Goal: Information Seeking & Learning: Learn about a topic

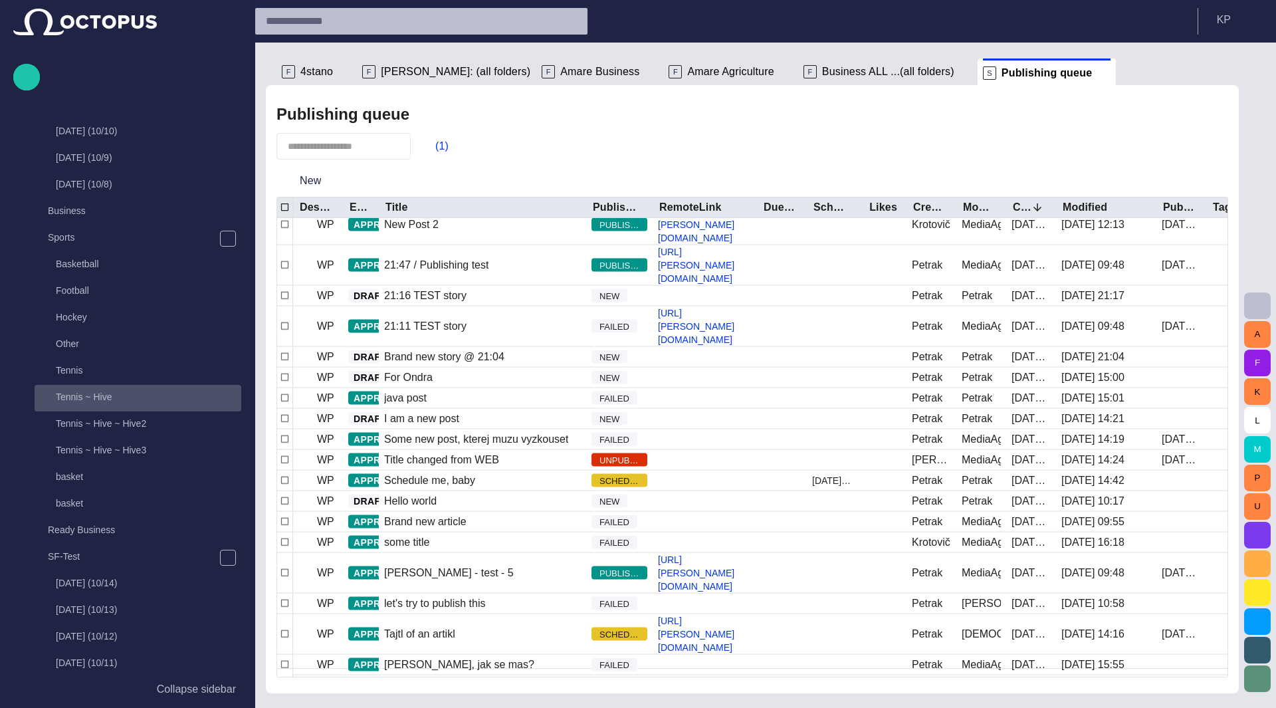
scroll to position [173, 0]
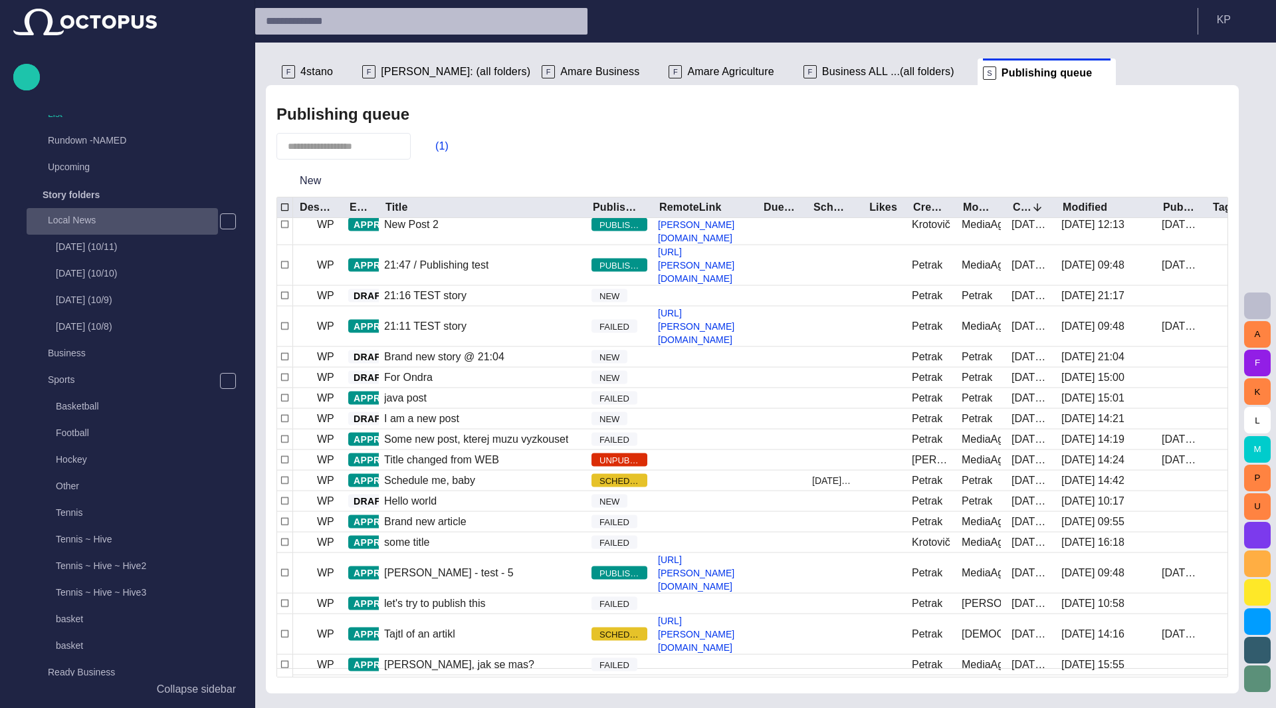
click at [118, 231] on div "Local News" at bounding box center [122, 221] width 191 height 27
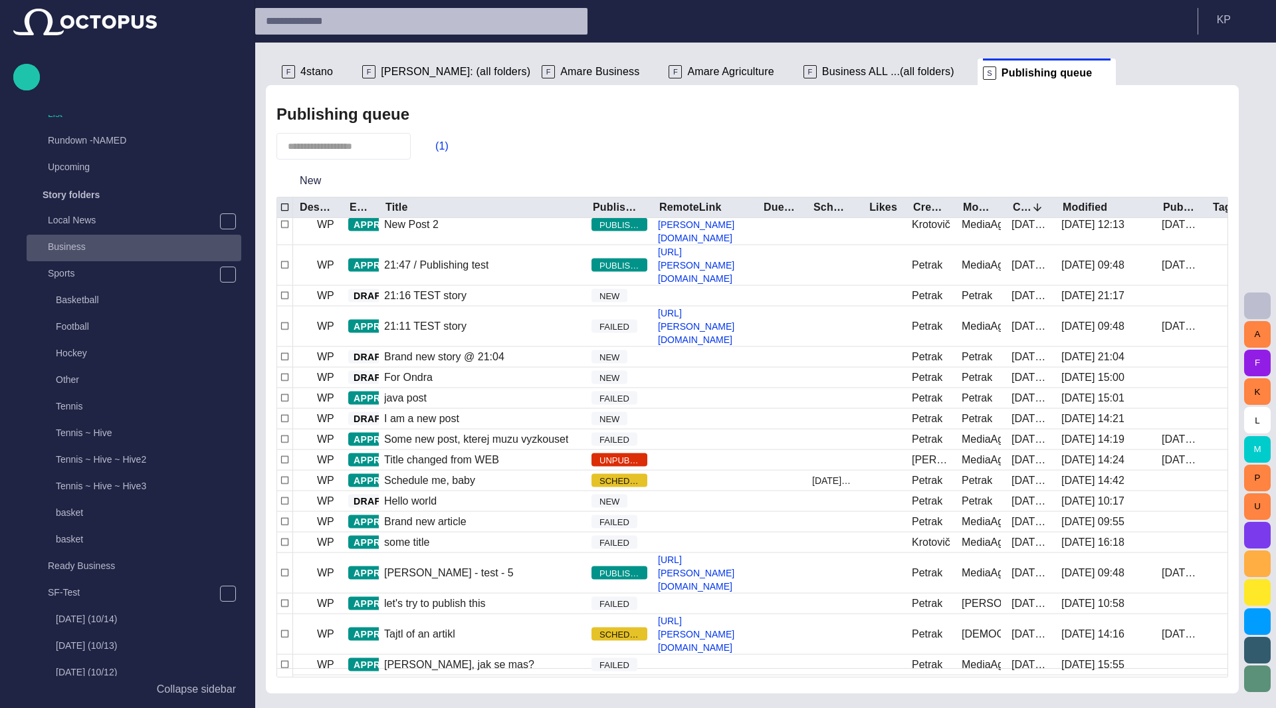
click at [88, 251] on p "Business" at bounding box center [144, 246] width 193 height 13
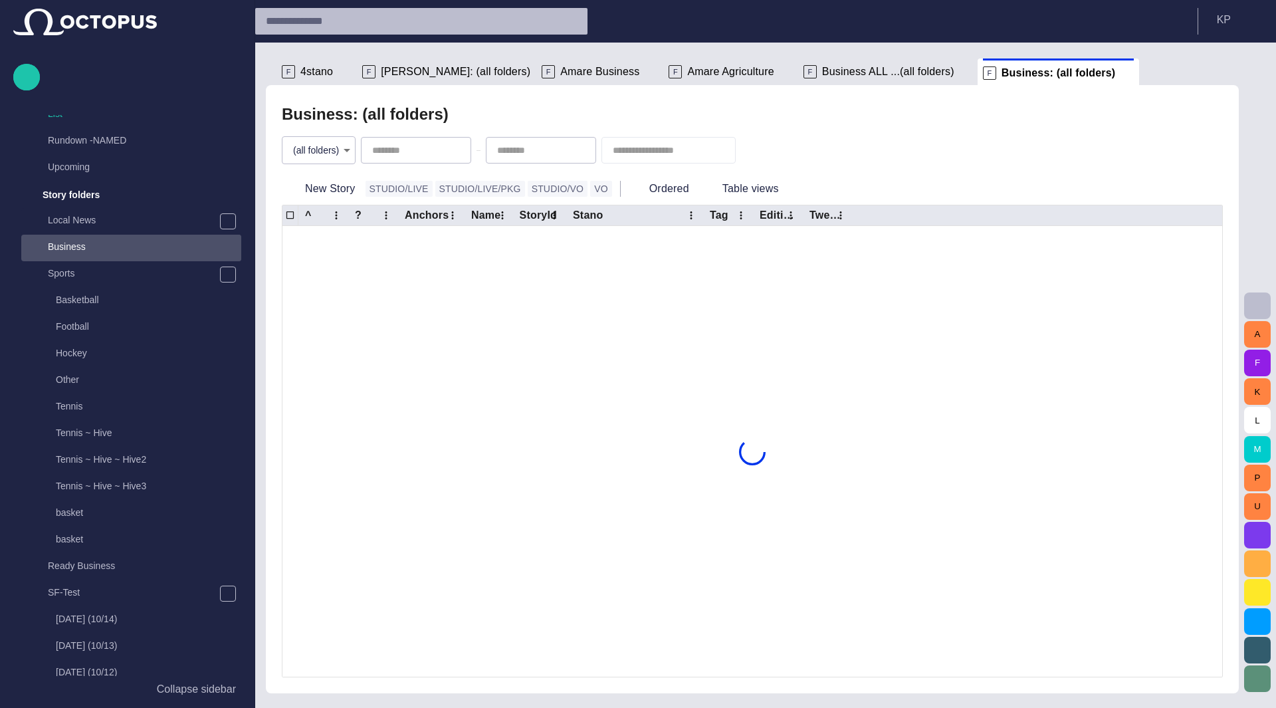
scroll to position [239, 0]
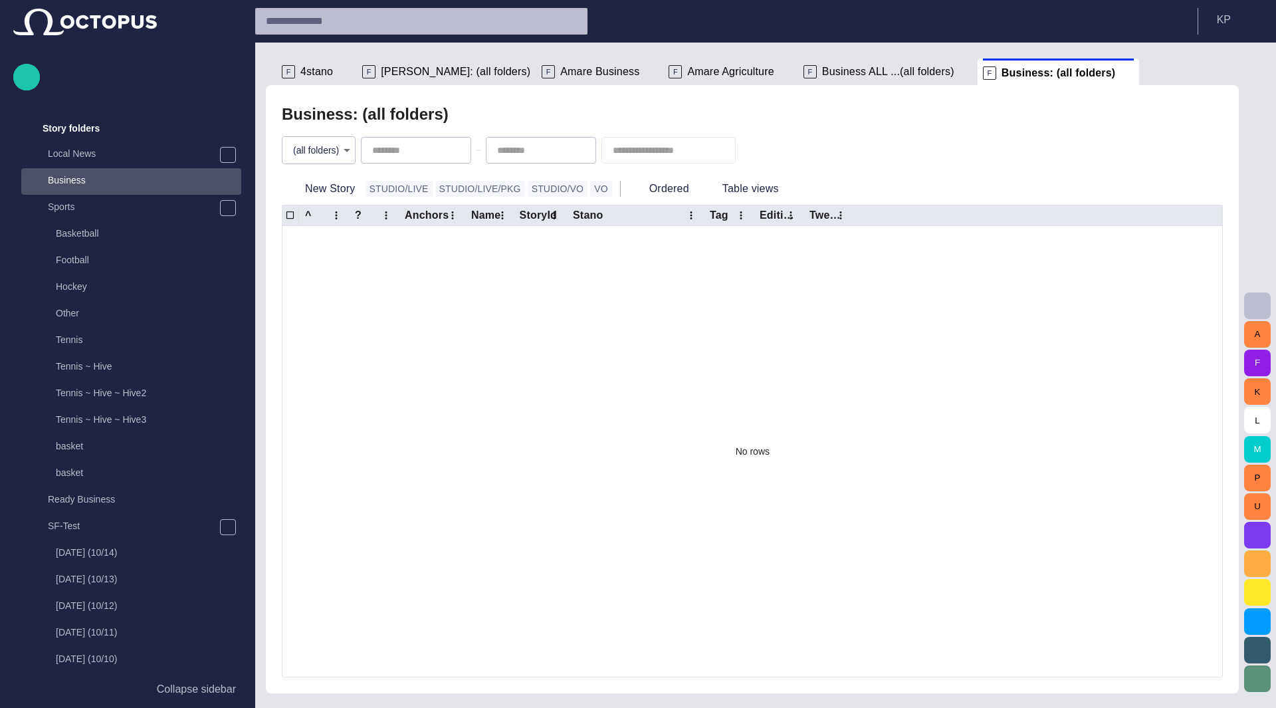
click at [330, 154] on body "Story Rundown Rundowns Channel 24 Channel 2 TEST-1 [DATE] 13:13 Channel 1 Not s…" at bounding box center [638, 354] width 1276 height 708
click at [431, 147] on div at bounding box center [638, 354] width 1276 height 708
click at [670, 157] on div at bounding box center [668, 150] width 134 height 27
click at [760, 149] on span "button" at bounding box center [753, 150] width 13 height 13
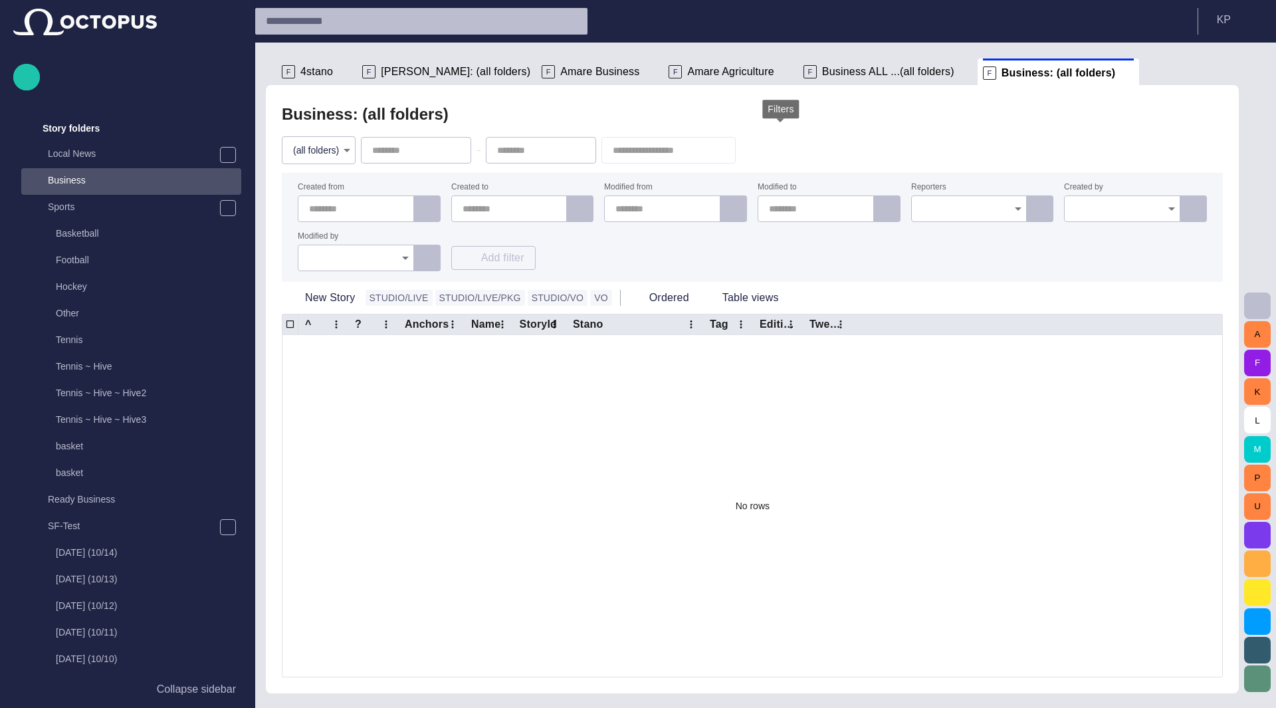
click at [760, 153] on span "button" at bounding box center [753, 150] width 13 height 13
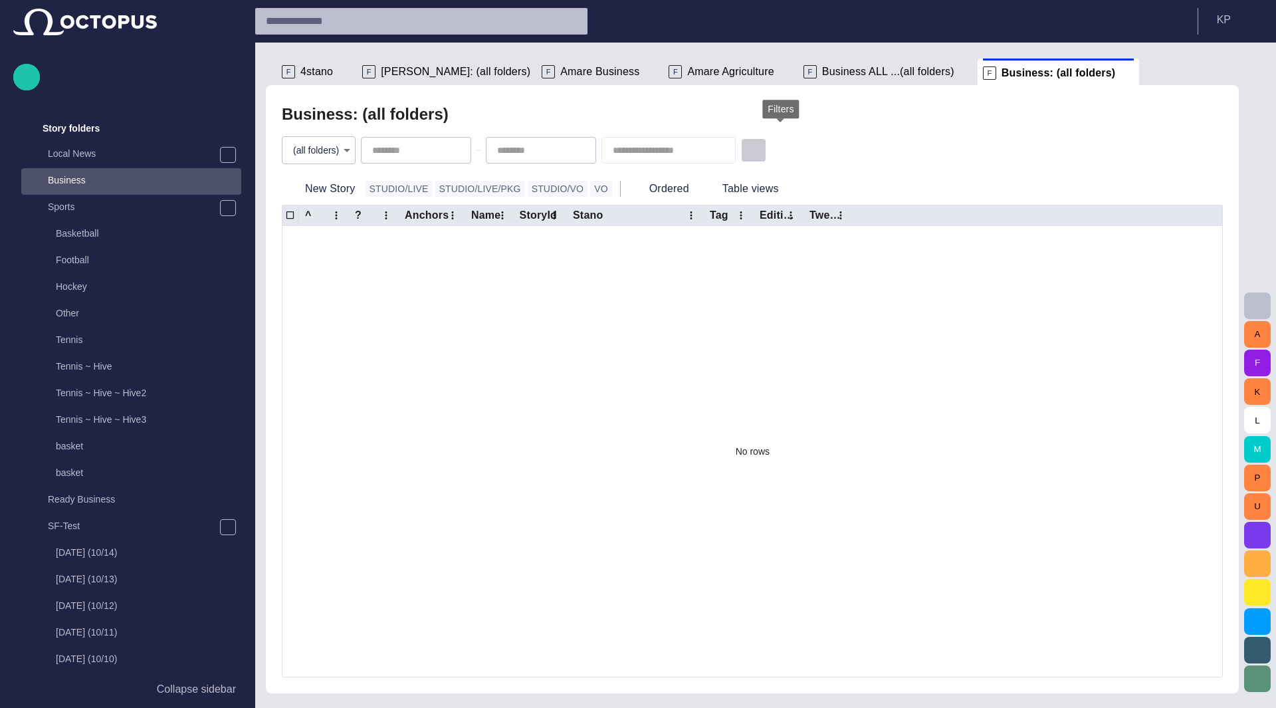
click at [760, 153] on span "button" at bounding box center [753, 150] width 13 height 13
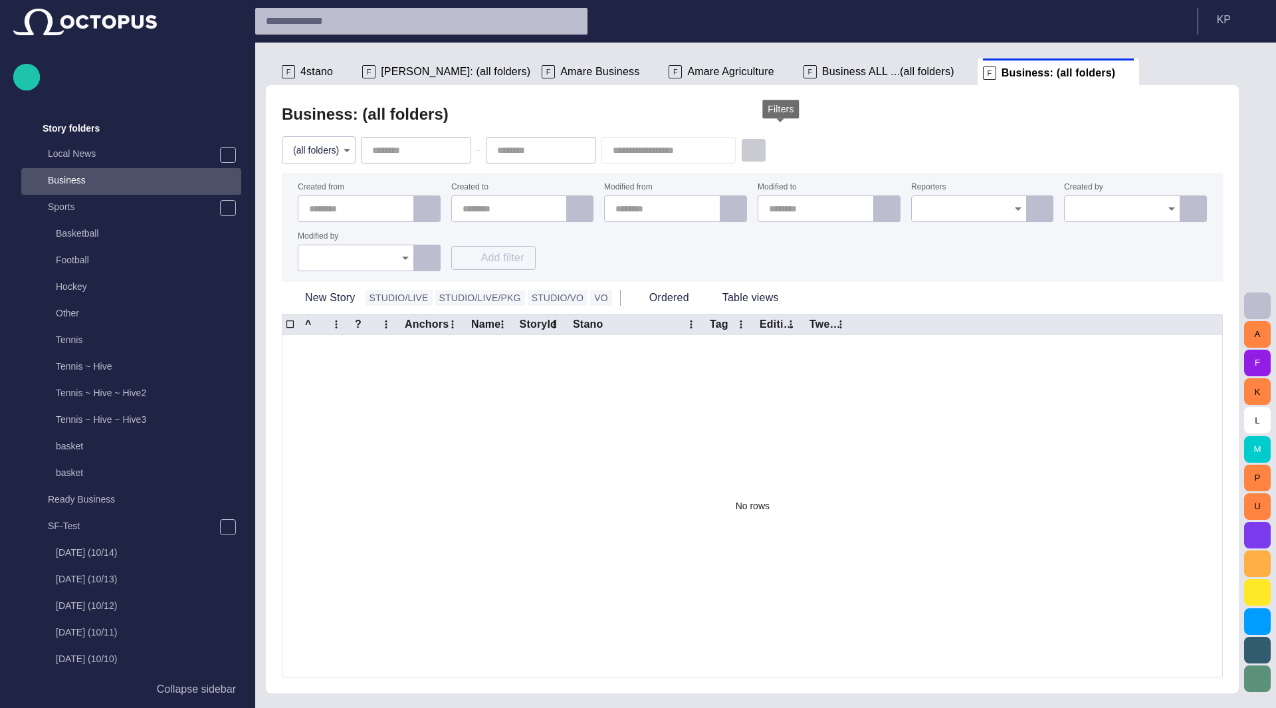
click at [760, 153] on span "button" at bounding box center [753, 150] width 13 height 13
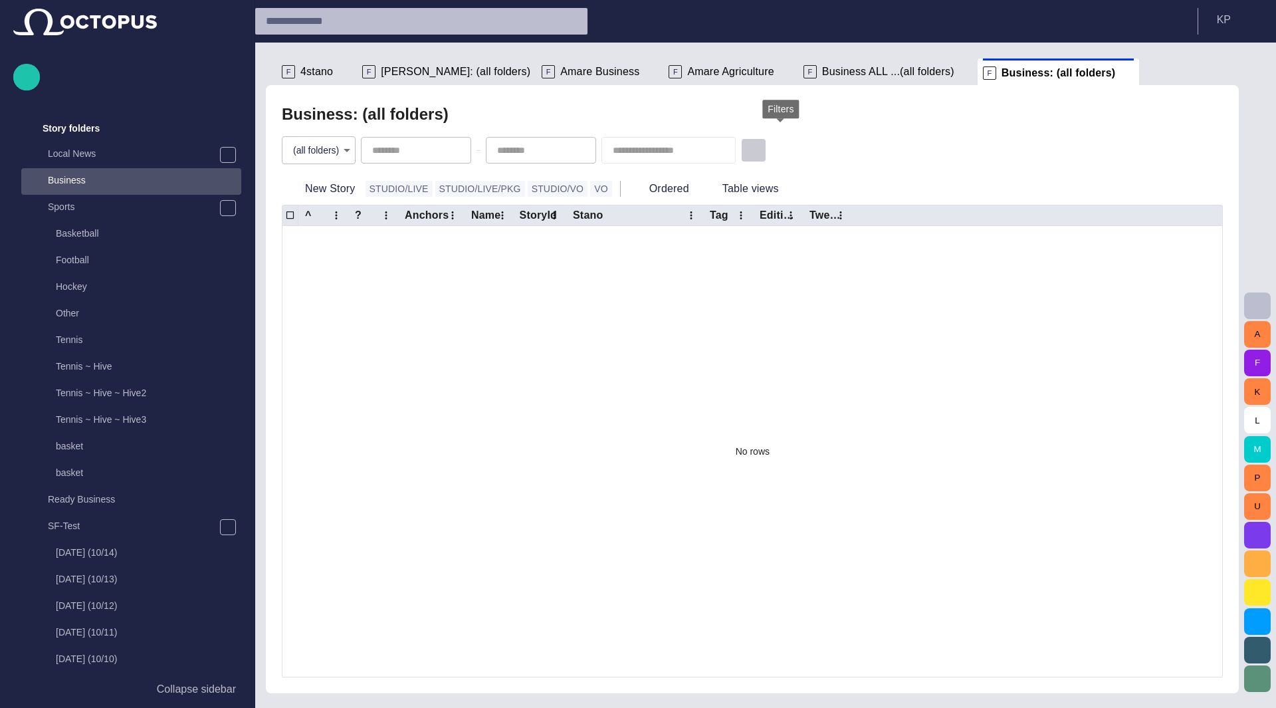
click at [760, 149] on span "button" at bounding box center [753, 150] width 13 height 13
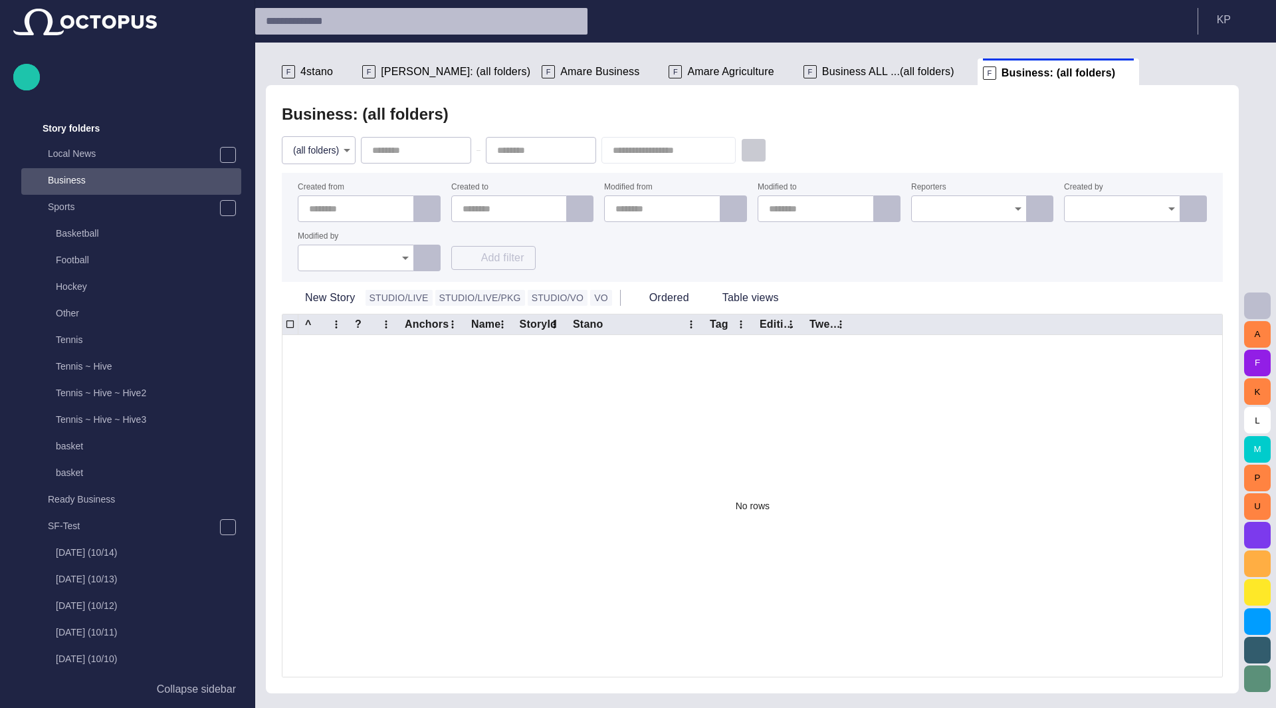
click at [760, 151] on span "button" at bounding box center [753, 150] width 13 height 13
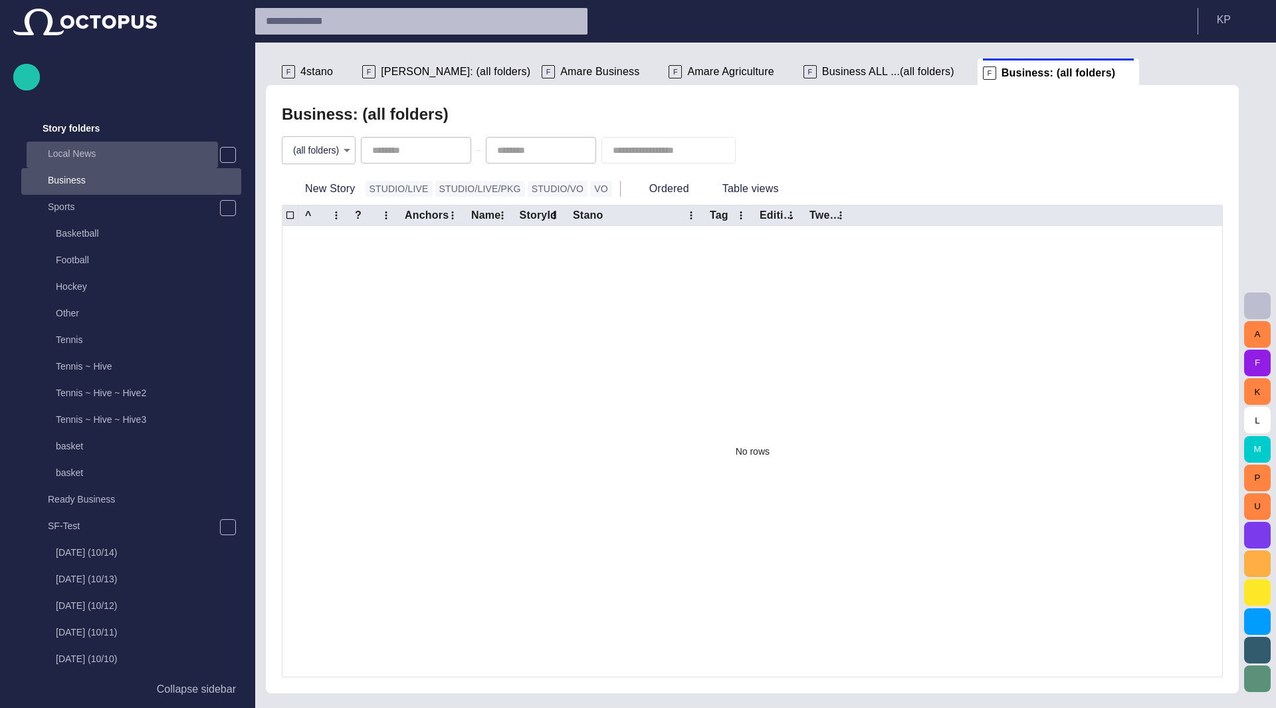
scroll to position [0, 0]
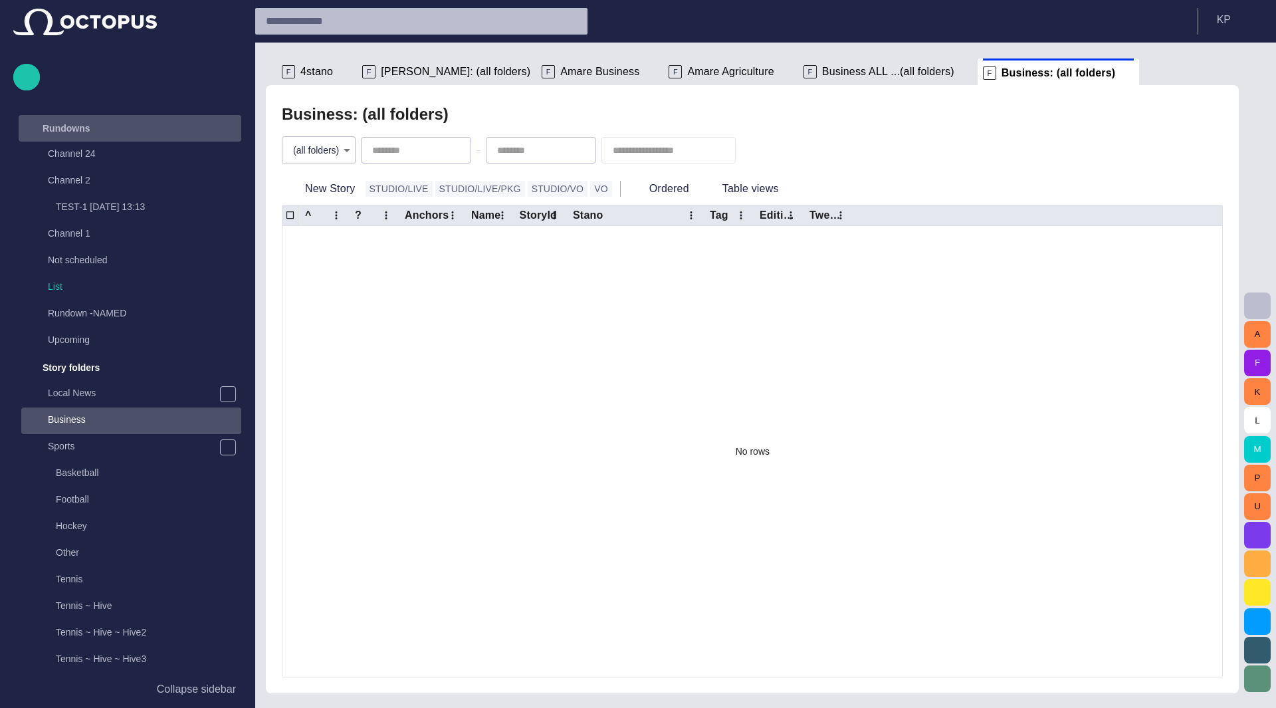
click at [97, 136] on div "Rundowns" at bounding box center [117, 128] width 193 height 21
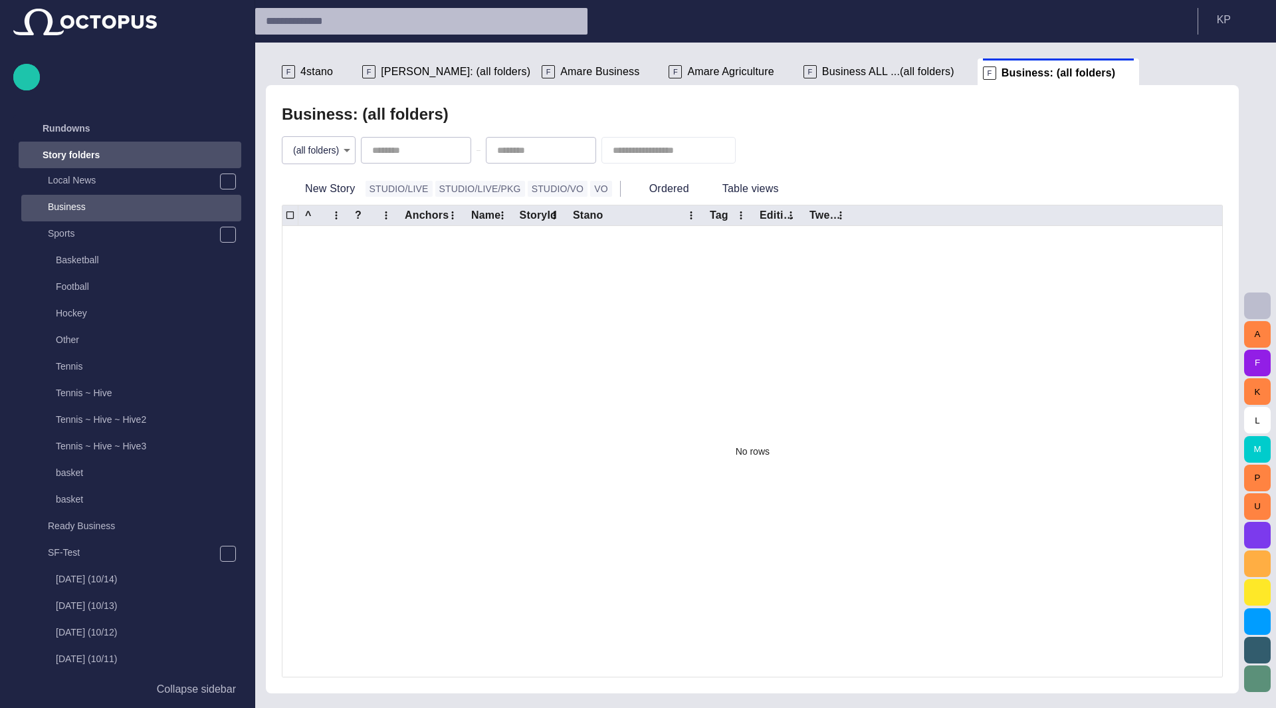
click at [84, 156] on p "Story folders" at bounding box center [71, 154] width 57 height 13
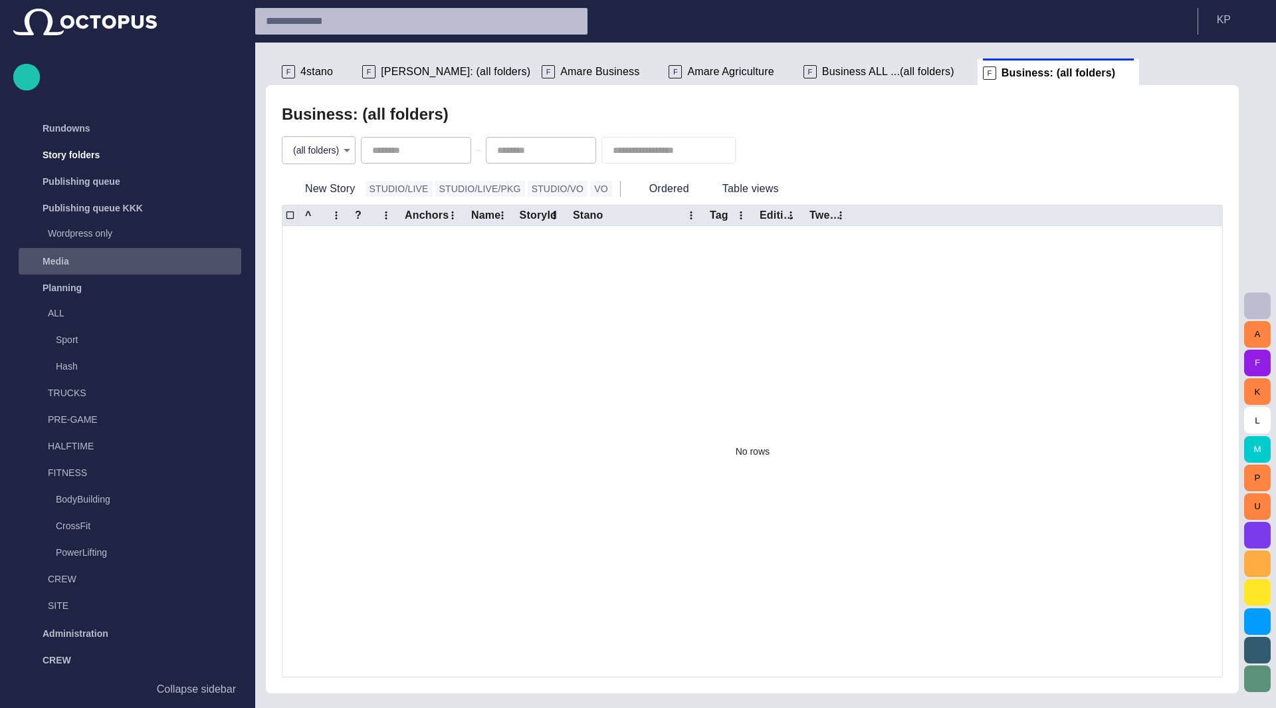
click at [75, 269] on div "Media" at bounding box center [131, 260] width 220 height 21
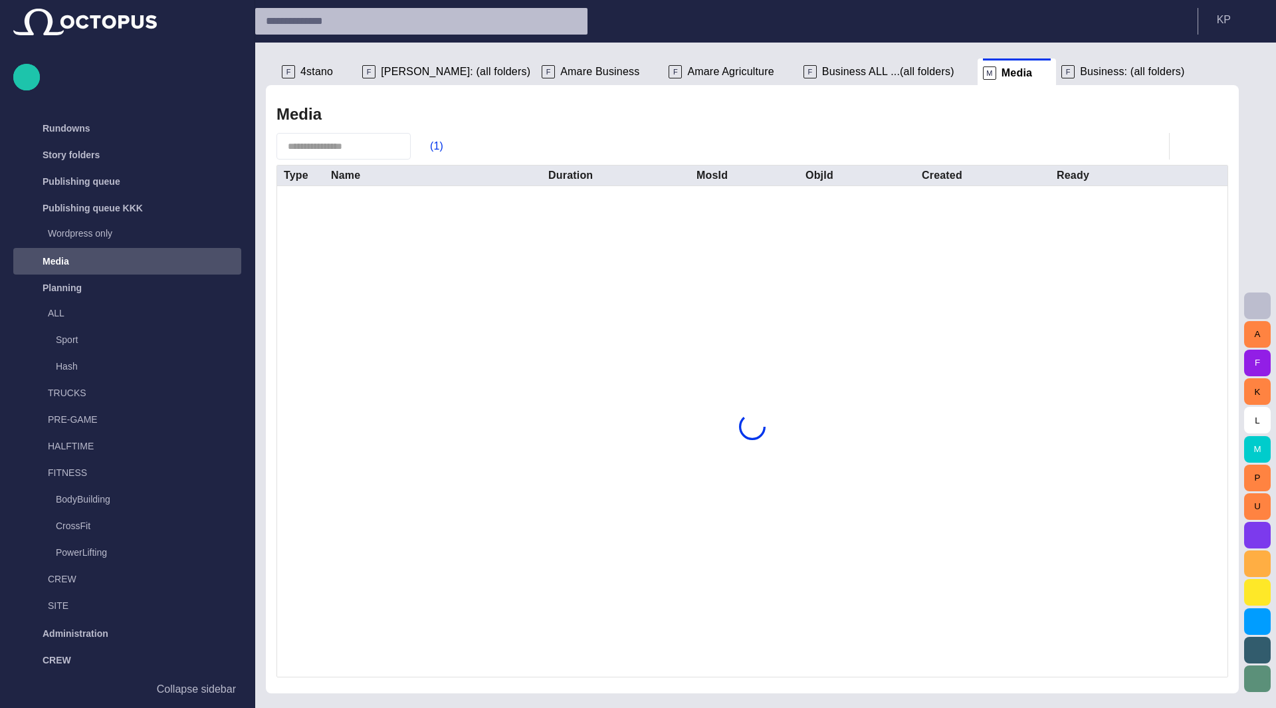
scroll to position [133, 0]
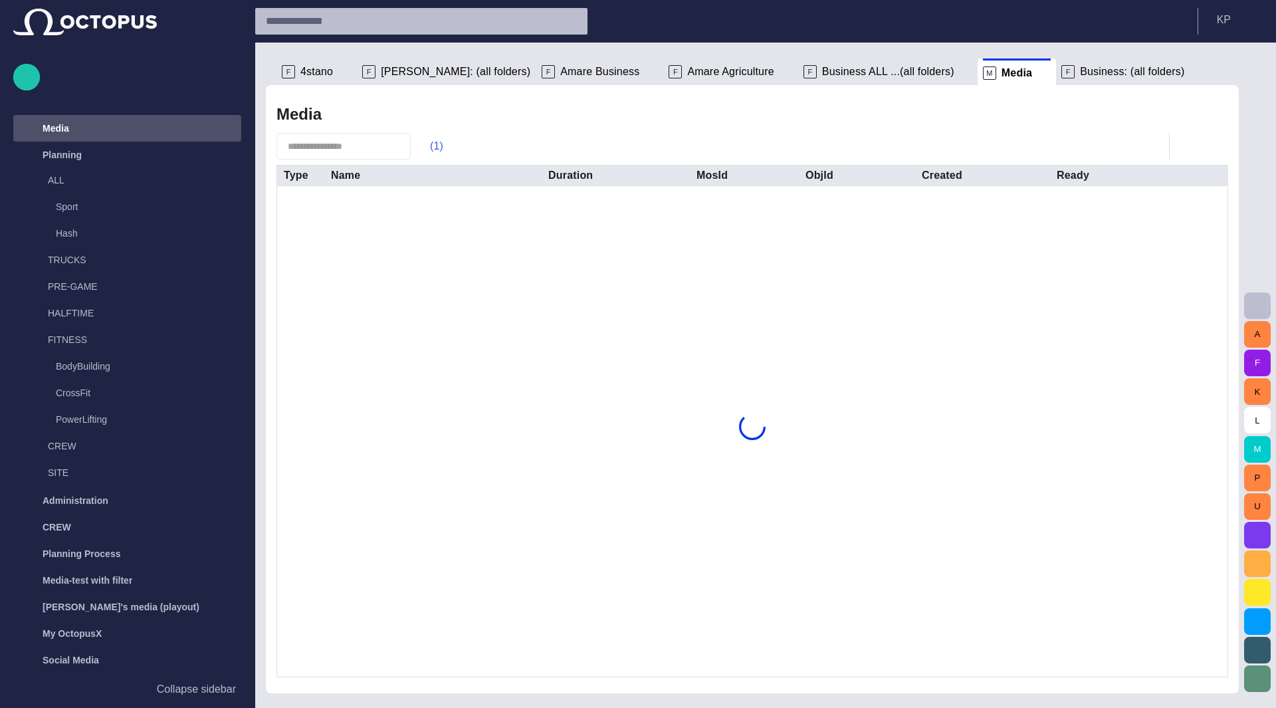
click at [430, 148] on span "button" at bounding box center [423, 146] width 13 height 13
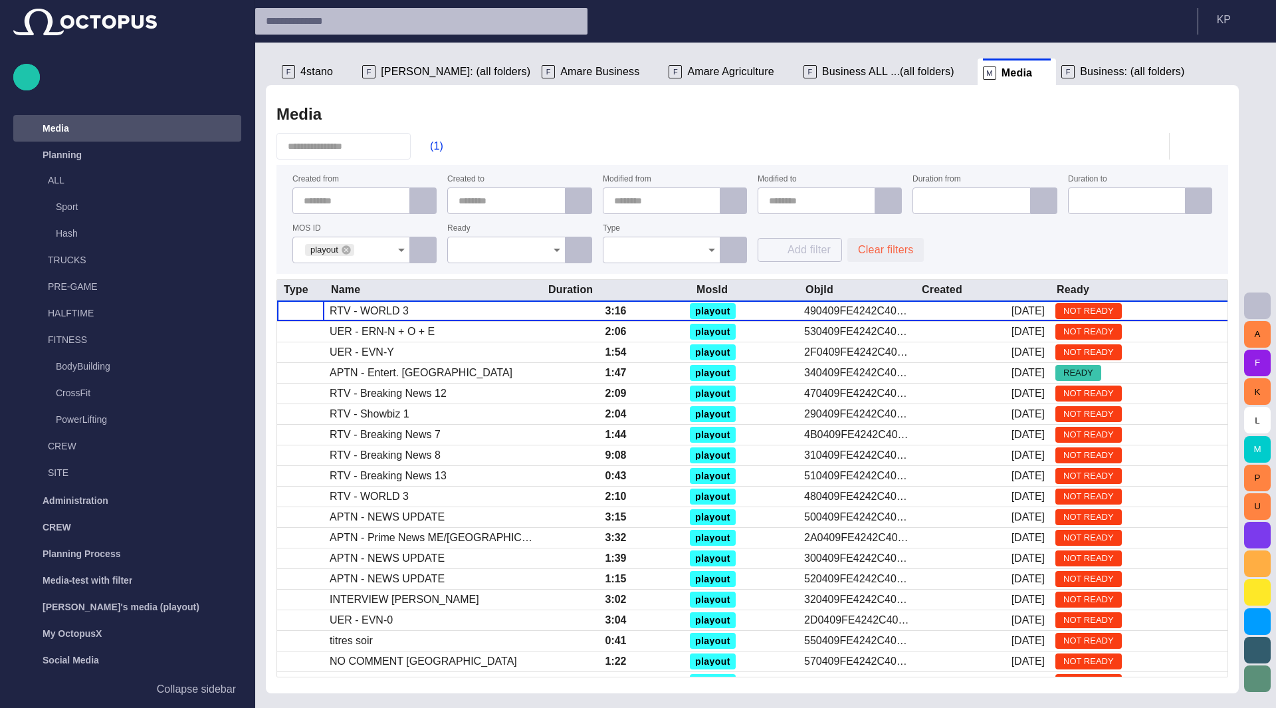
click at [893, 246] on button "Clear filters" at bounding box center [885, 250] width 76 height 24
click at [430, 206] on button "button" at bounding box center [423, 200] width 27 height 27
click at [423, 208] on button "button" at bounding box center [423, 200] width 27 height 27
click at [422, 208] on button "button" at bounding box center [423, 200] width 27 height 27
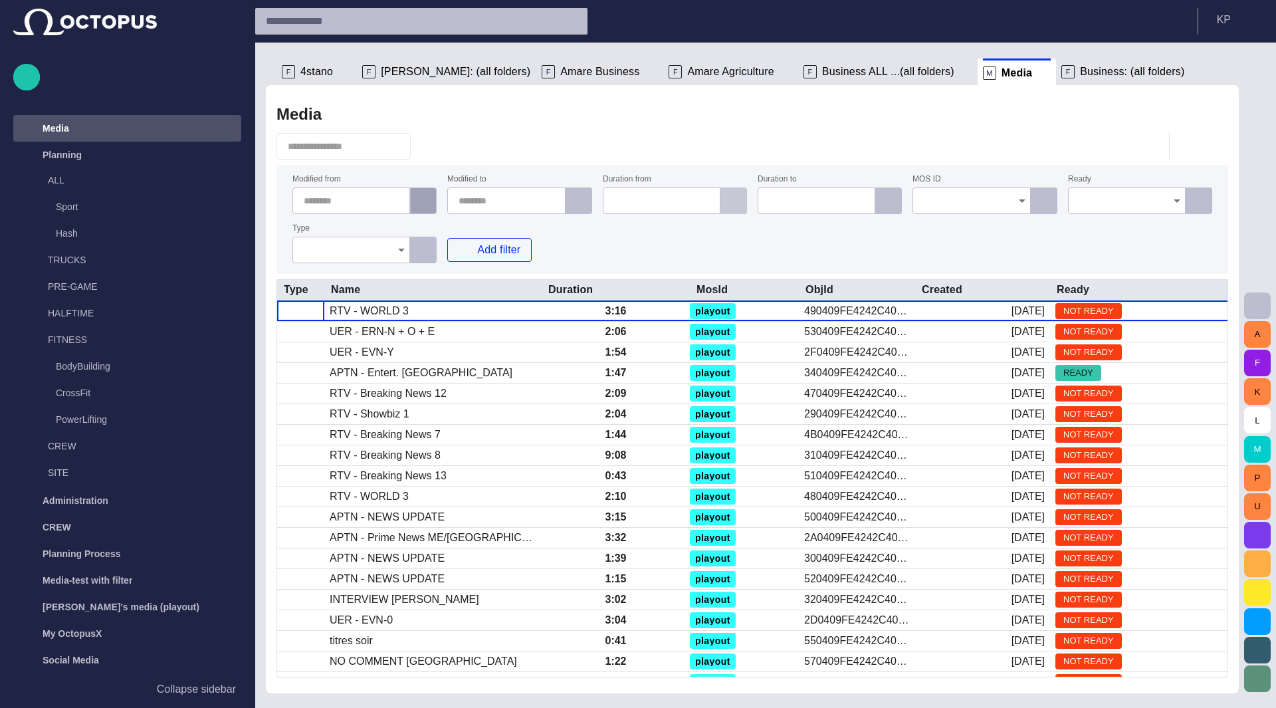
click at [572, 205] on span "button" at bounding box center [578, 200] width 13 height 13
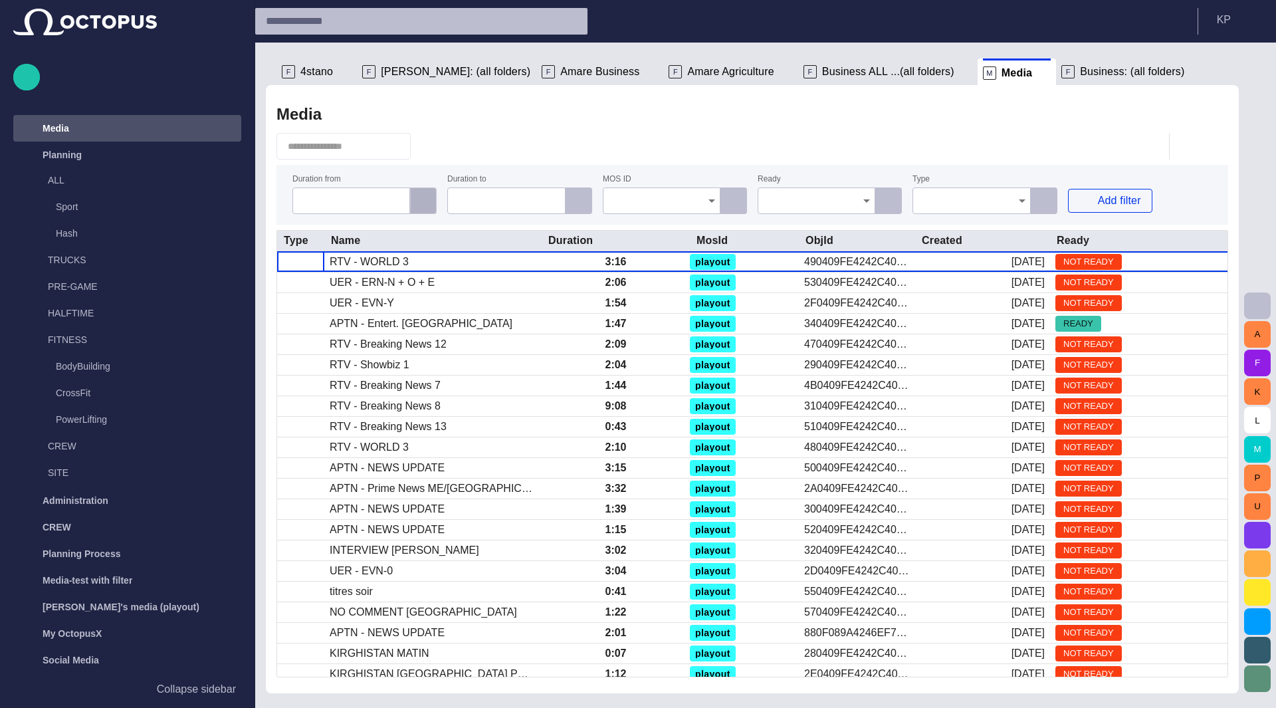
click at [421, 204] on span "button" at bounding box center [423, 200] width 13 height 13
click at [458, 204] on input "text" at bounding box center [505, 200] width 95 height 13
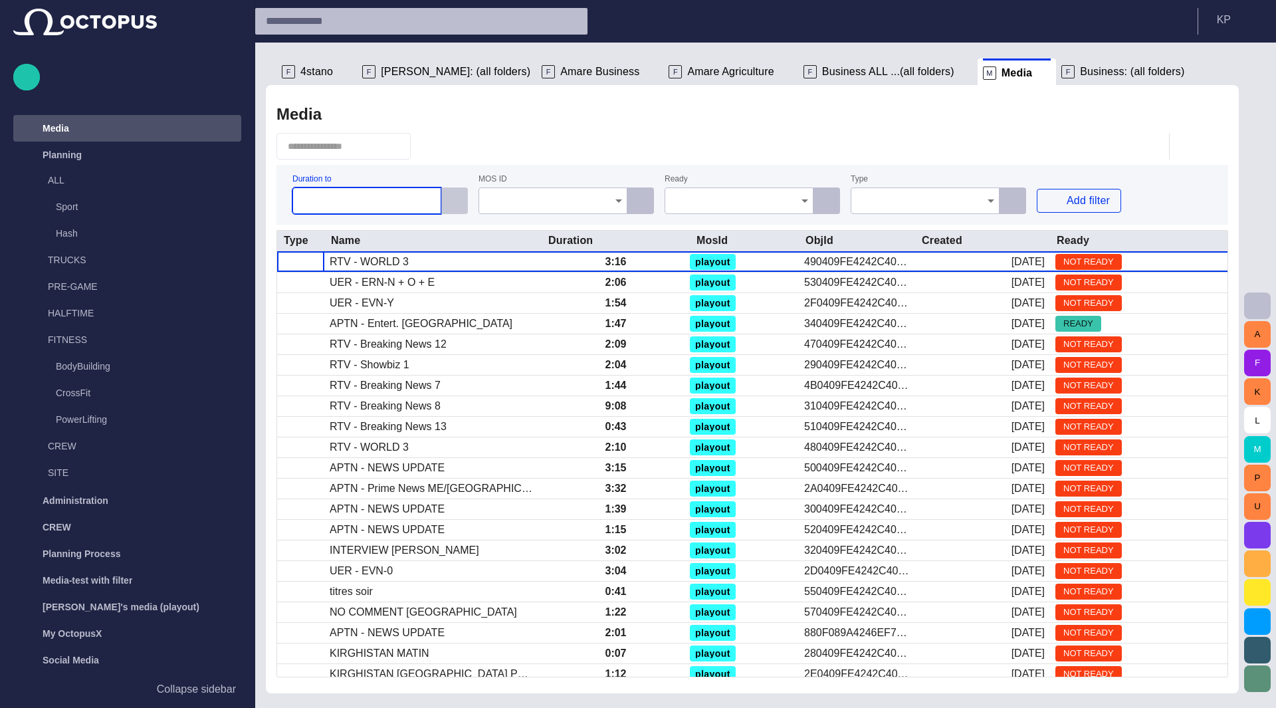
click at [450, 204] on span "button" at bounding box center [454, 200] width 13 height 13
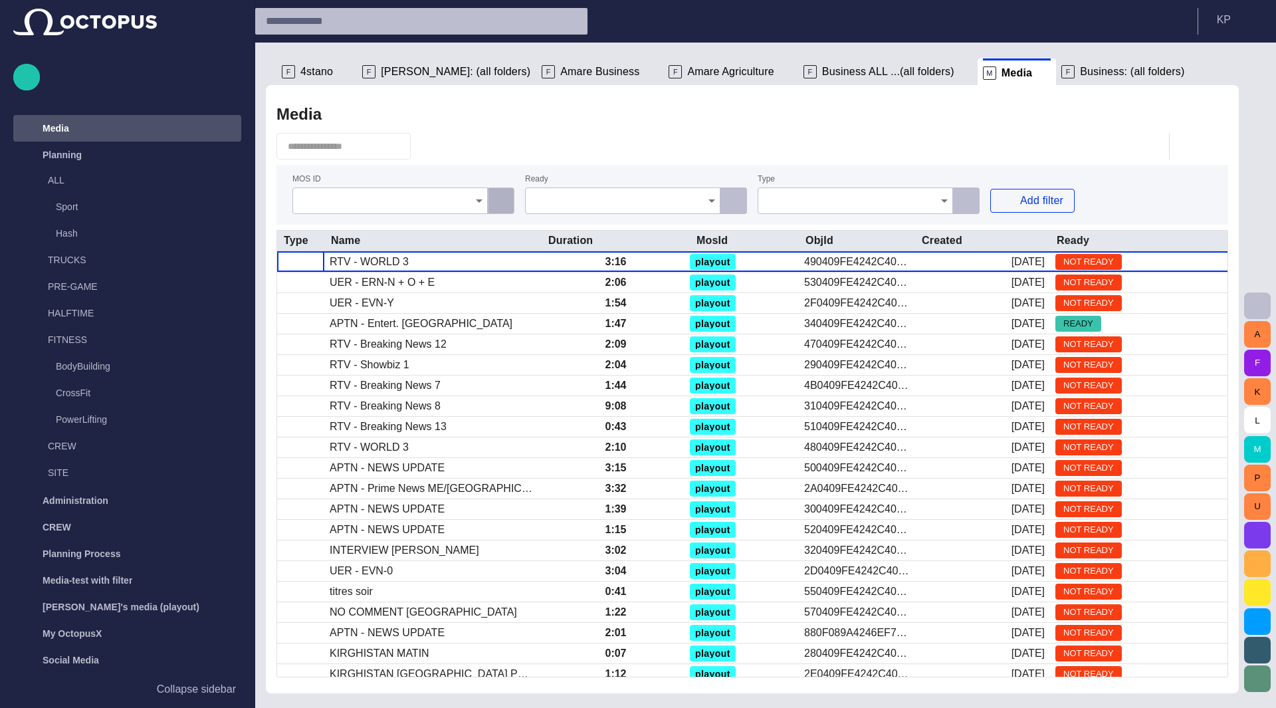
click at [503, 208] on button "button" at bounding box center [501, 200] width 27 height 27
click at [575, 197] on span "button" at bounding box center [578, 200] width 13 height 13
click at [727, 201] on span "button" at bounding box center [733, 200] width 13 height 13
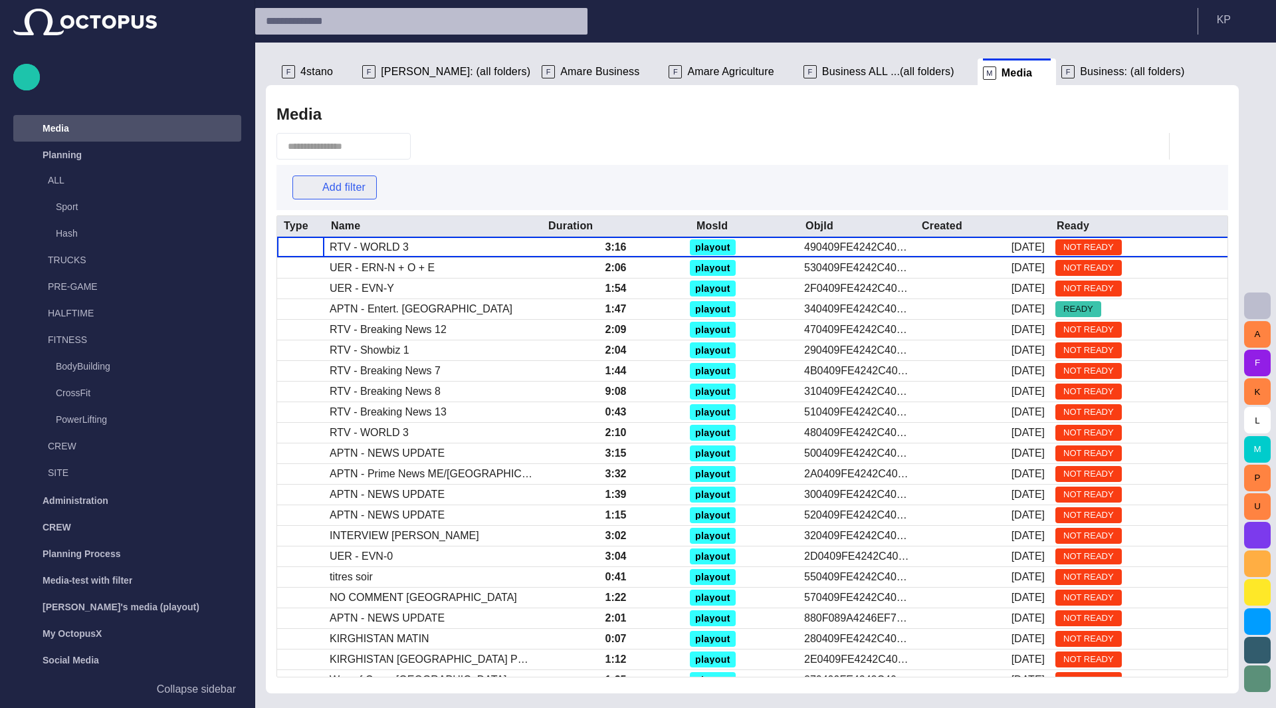
click at [328, 182] on button "Add filter" at bounding box center [334, 187] width 84 height 24
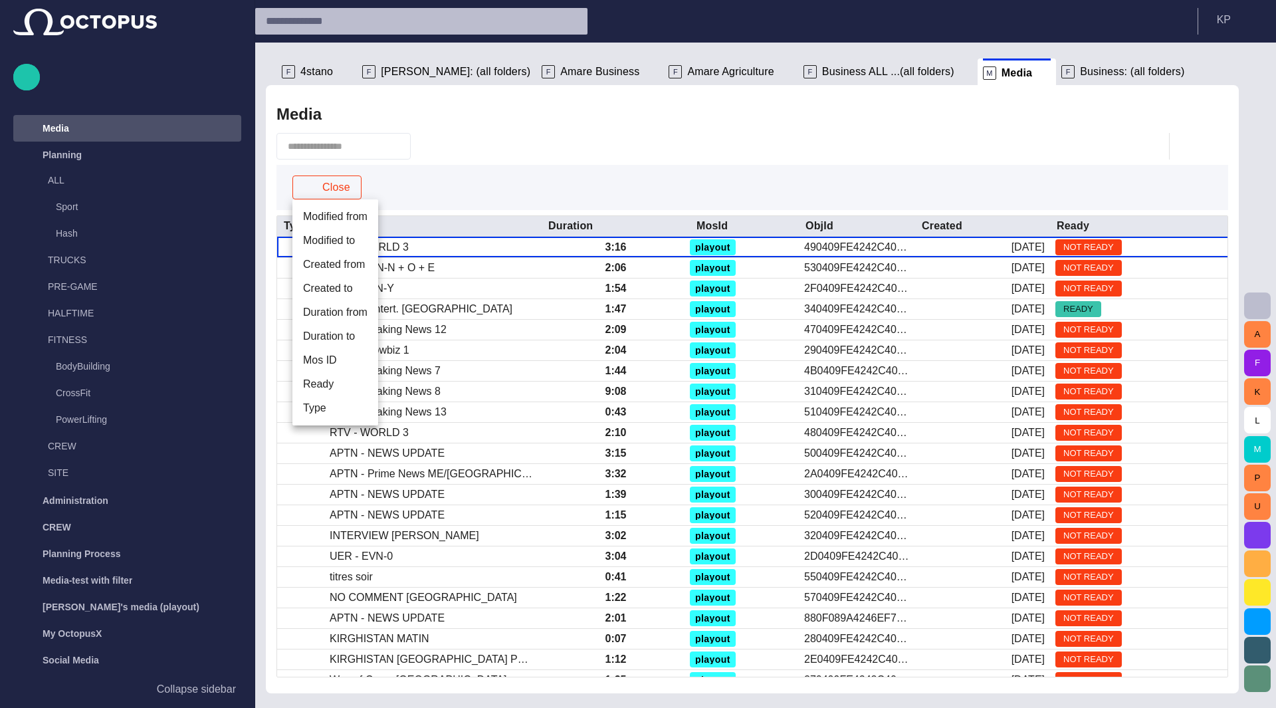
click at [336, 219] on button "Modified from" at bounding box center [335, 217] width 86 height 24
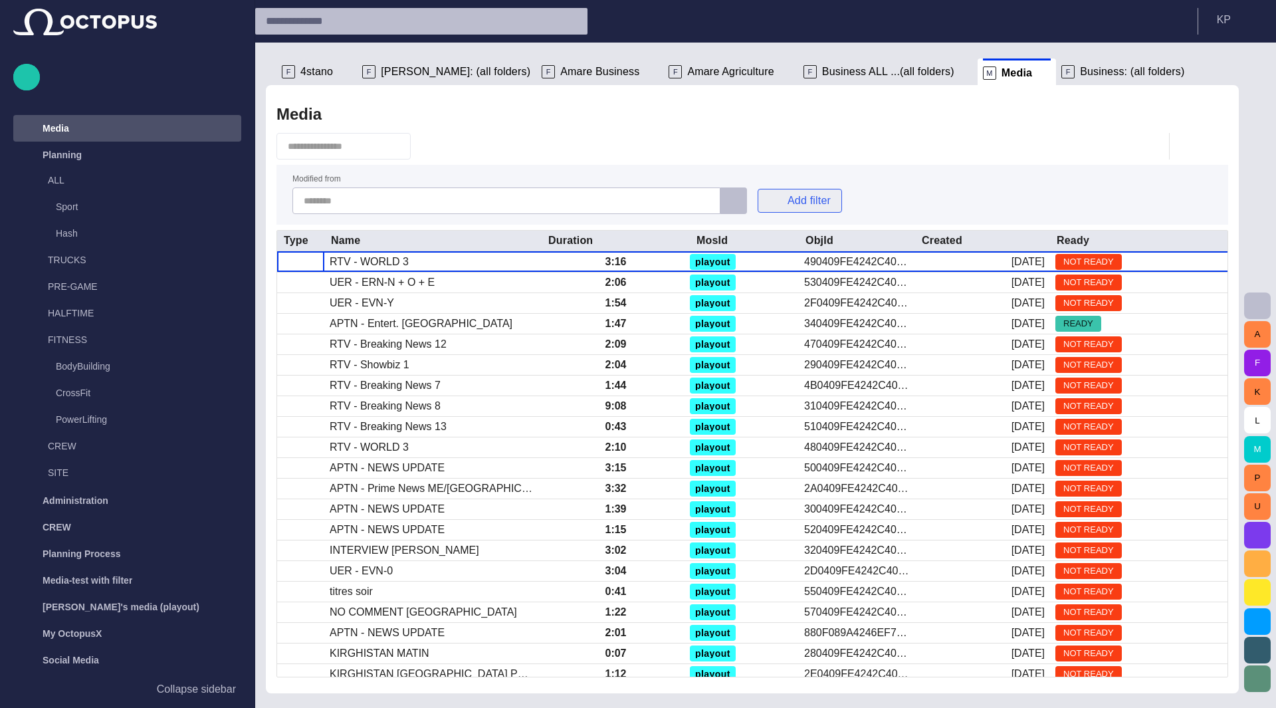
click at [779, 203] on span "button" at bounding box center [775, 200] width 13 height 13
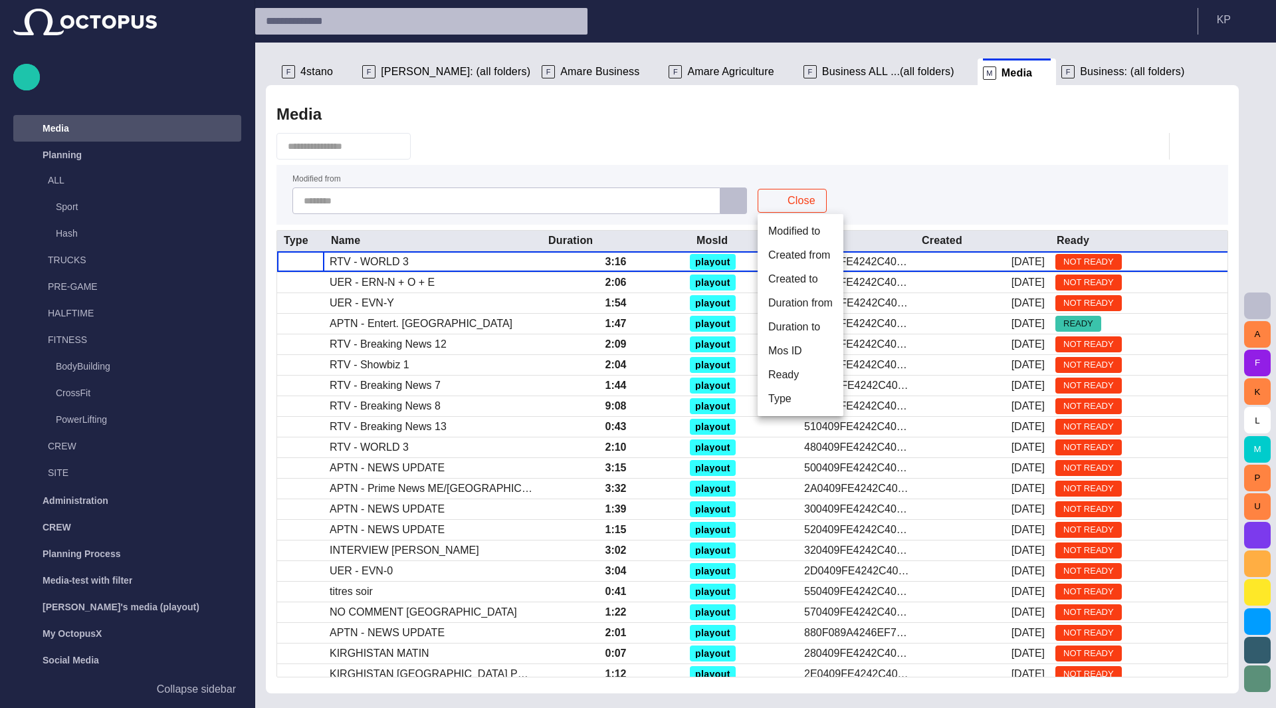
click at [791, 252] on button "Created from" at bounding box center [800, 255] width 86 height 24
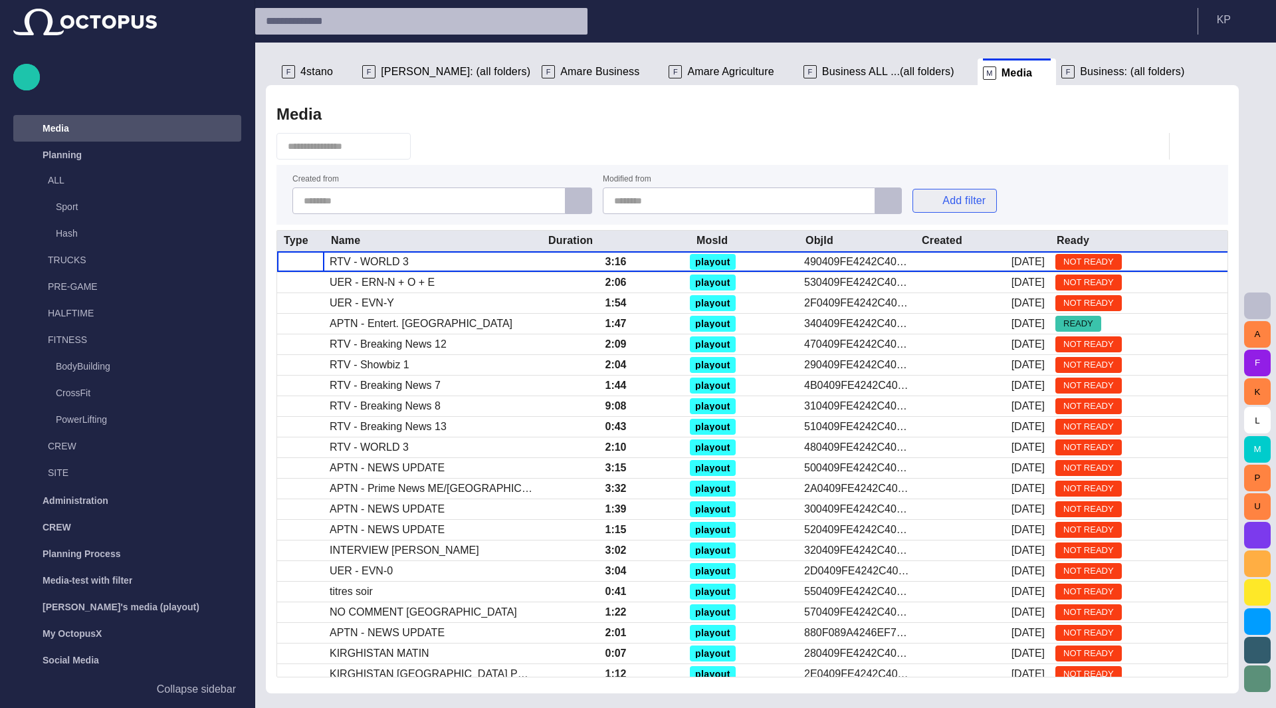
click at [941, 201] on button "Add filter" at bounding box center [954, 201] width 84 height 24
click at [938, 295] on button "Duration to" at bounding box center [955, 303] width 86 height 24
click at [1025, 196] on button "Add filter" at bounding box center [1032, 201] width 84 height 24
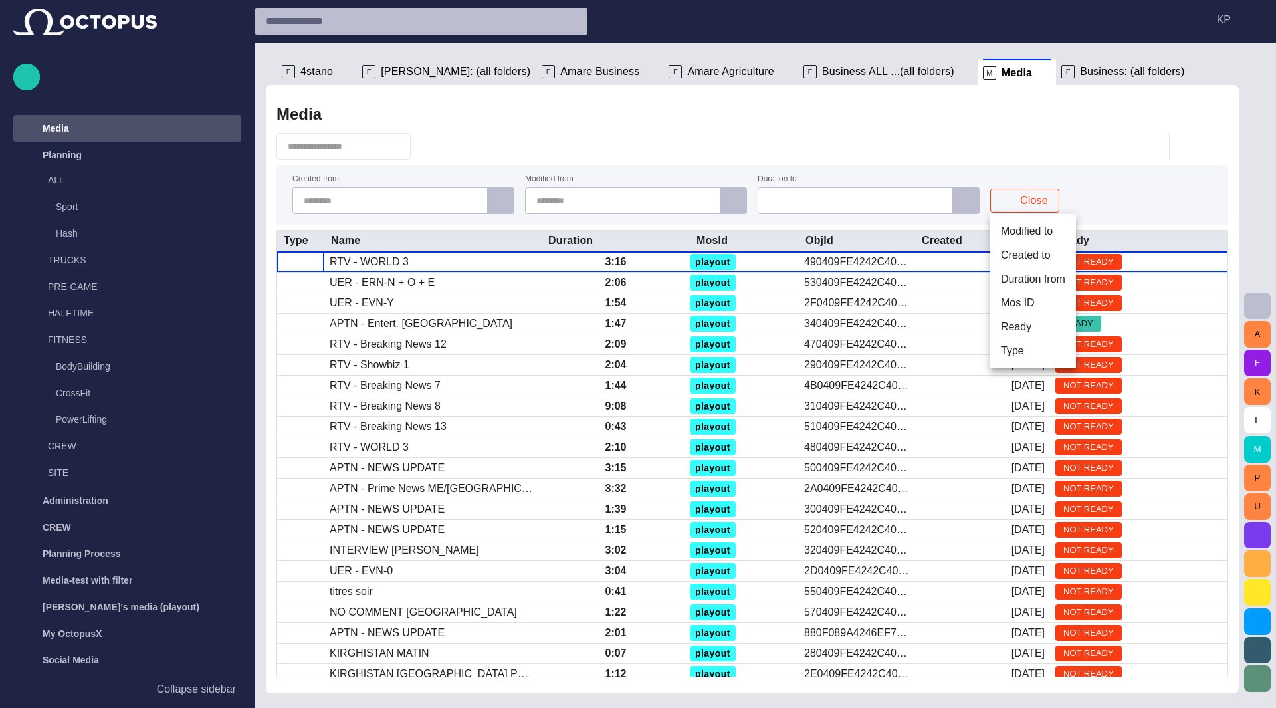
click at [1029, 297] on button "Mos ID" at bounding box center [1033, 303] width 86 height 24
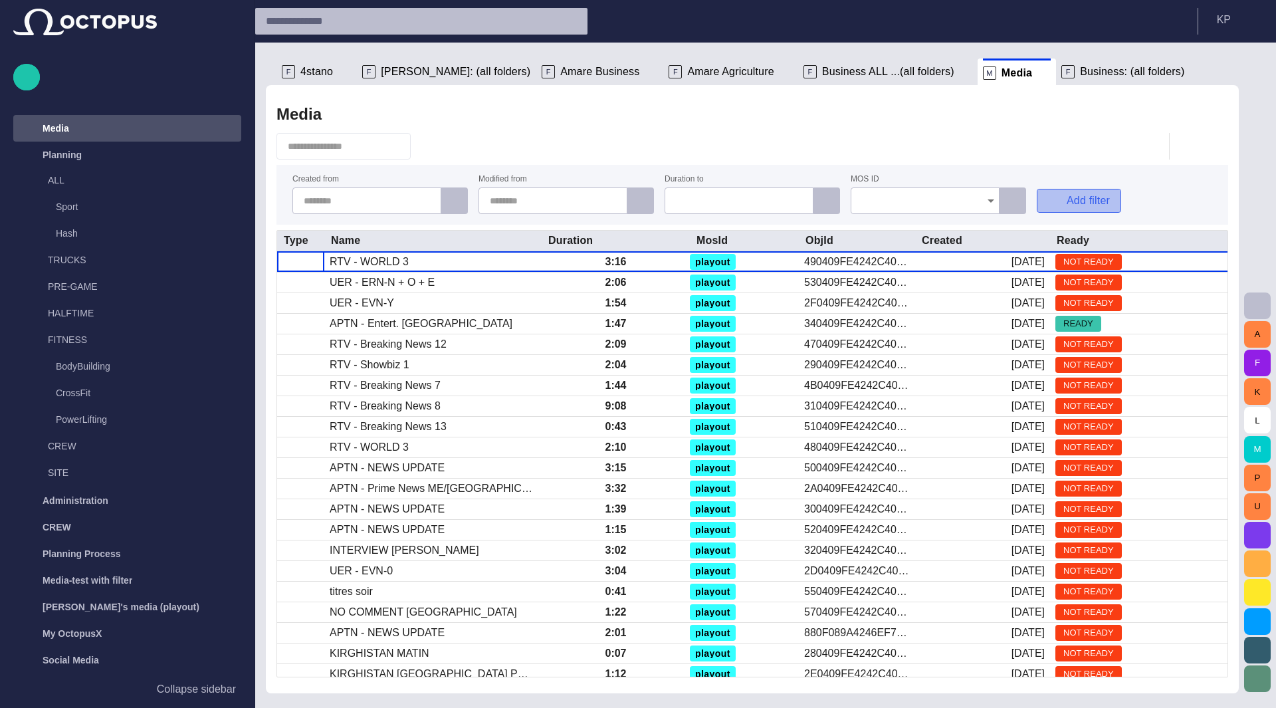
click at [1064, 204] on button "Add filter" at bounding box center [1079, 201] width 84 height 24
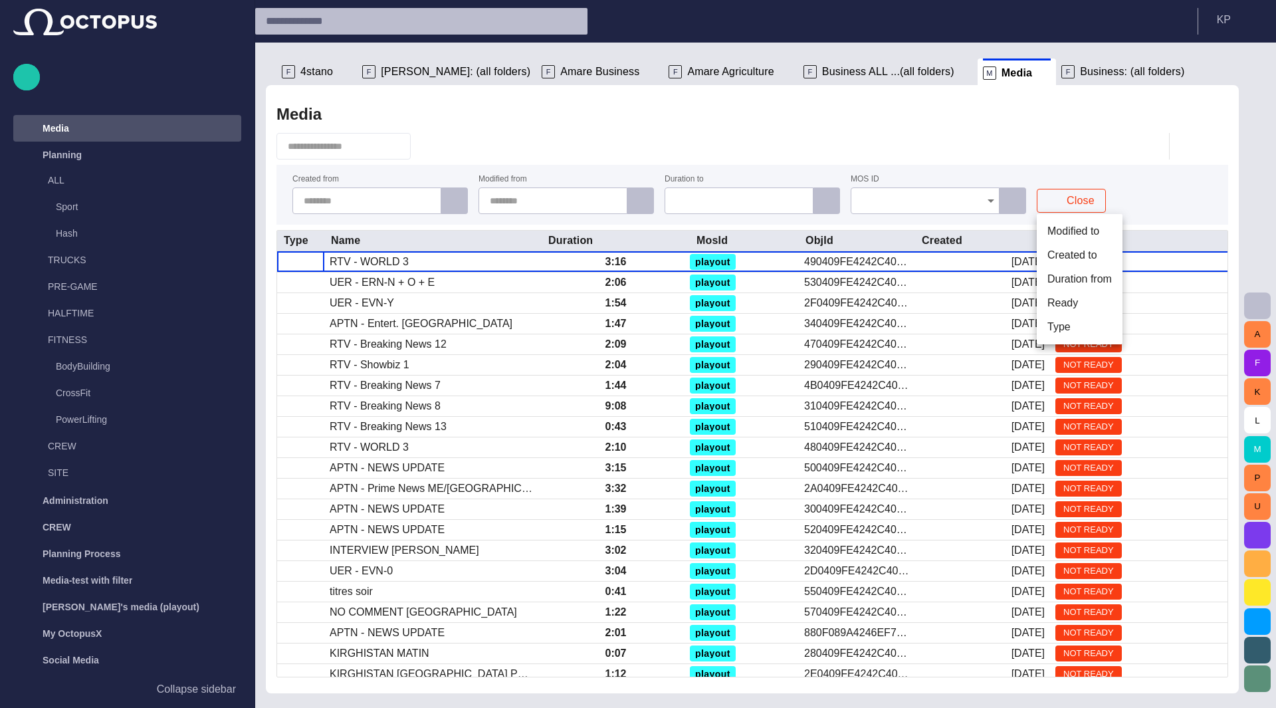
click at [1068, 255] on button "Created to" at bounding box center [1080, 255] width 86 height 24
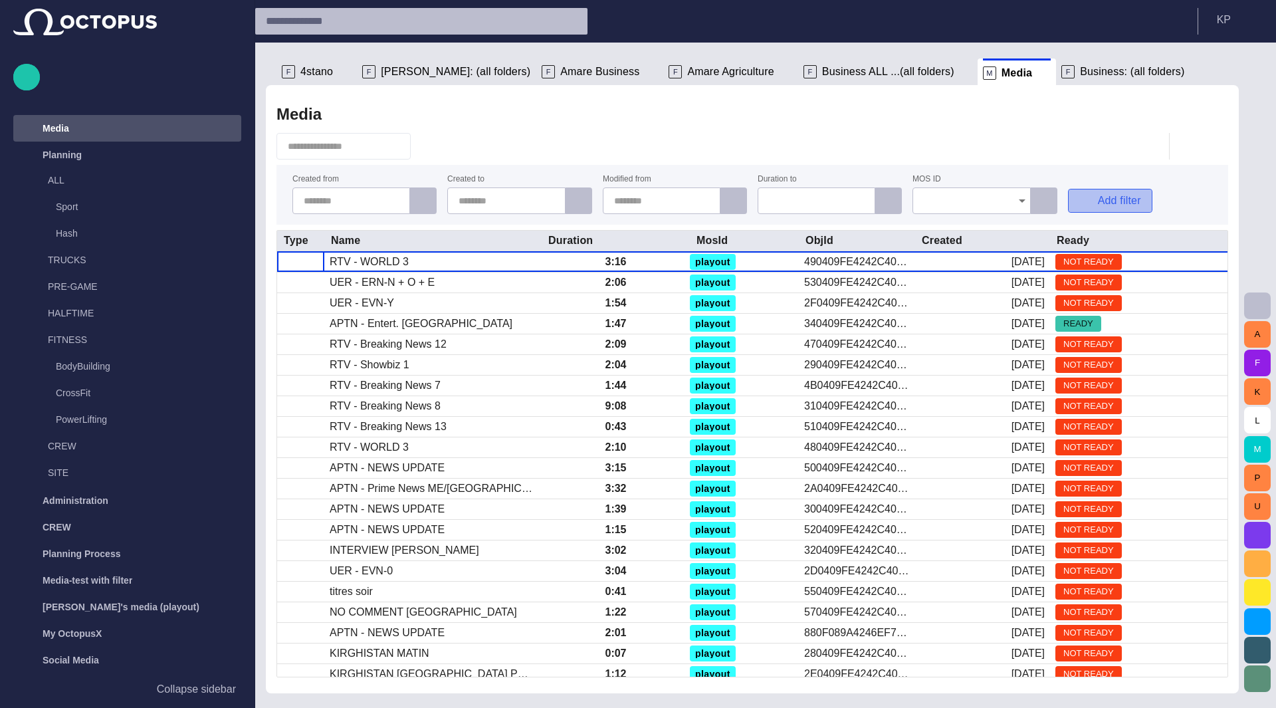
click at [1096, 193] on button "Add filter" at bounding box center [1110, 201] width 84 height 24
drag, startPoint x: 1108, startPoint y: 289, endPoint x: 1096, endPoint y: 203, distance: 86.6
click at [1109, 289] on button "Ready" at bounding box center [1111, 279] width 86 height 24
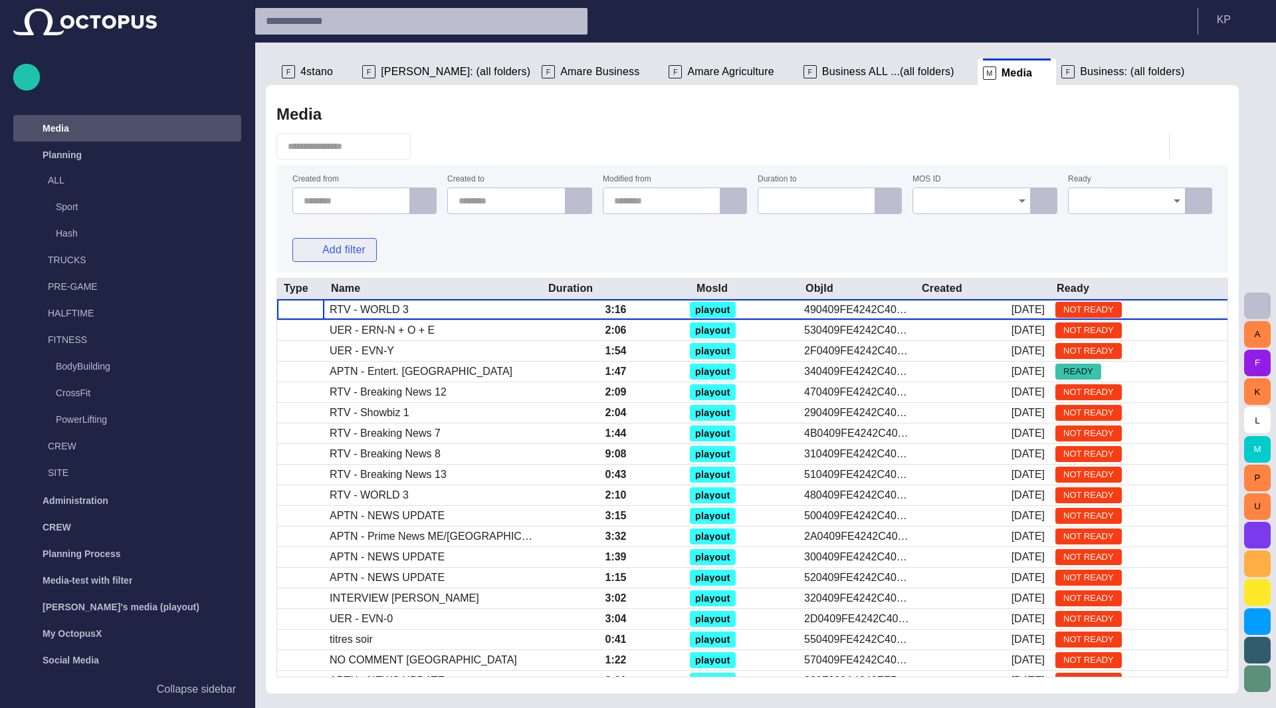
click at [330, 247] on button "Add filter" at bounding box center [334, 250] width 84 height 24
click at [353, 291] on button "Duration from" at bounding box center [335, 303] width 86 height 24
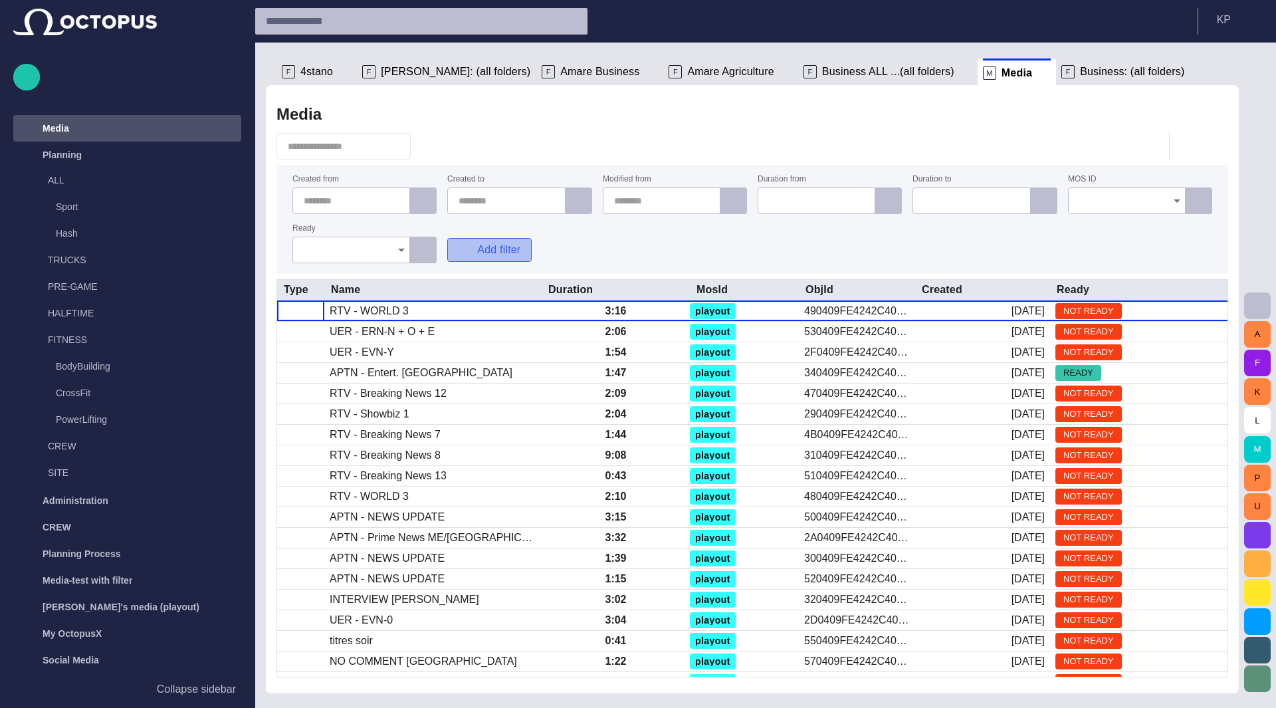
click at [470, 254] on span "button" at bounding box center [464, 249] width 13 height 13
click at [476, 276] on button "Modified to" at bounding box center [483, 280] width 73 height 24
click at [616, 247] on span "button" at bounding box center [620, 249] width 13 height 13
click at [629, 278] on button "Type" at bounding box center [625, 280] width 45 height 24
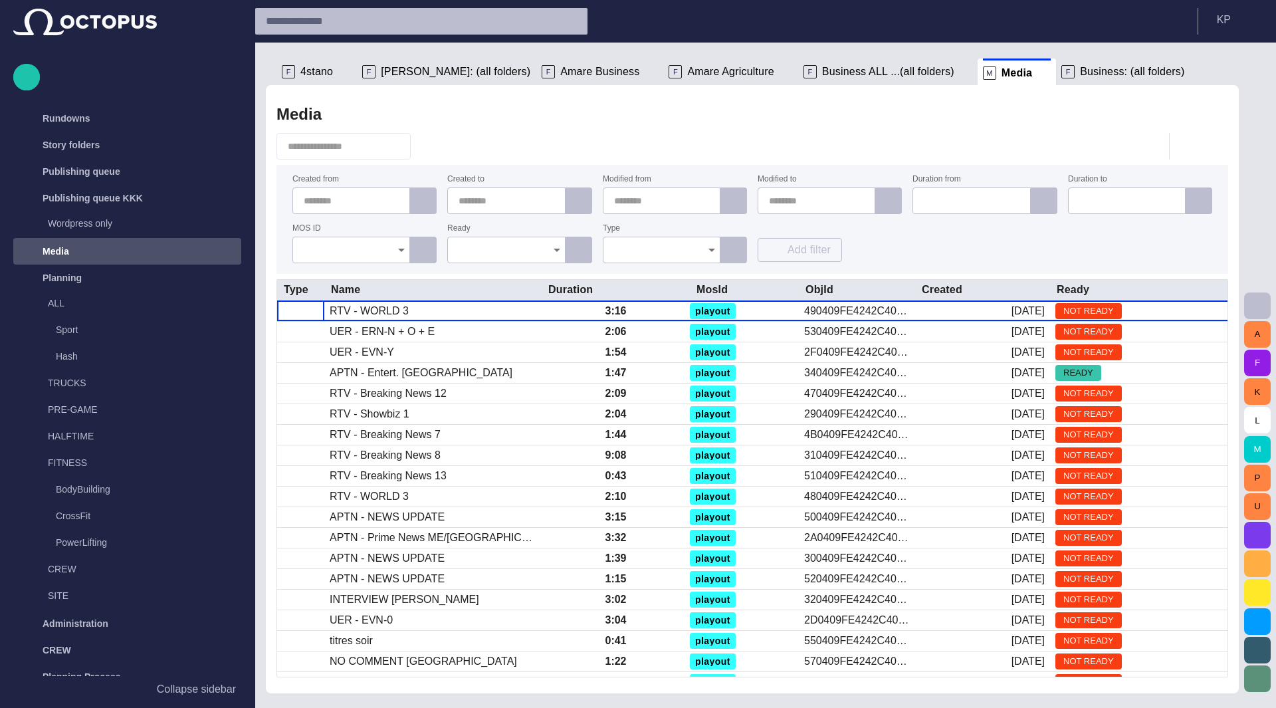
scroll to position [9, 0]
click at [430, 145] on span "button" at bounding box center [423, 146] width 13 height 13
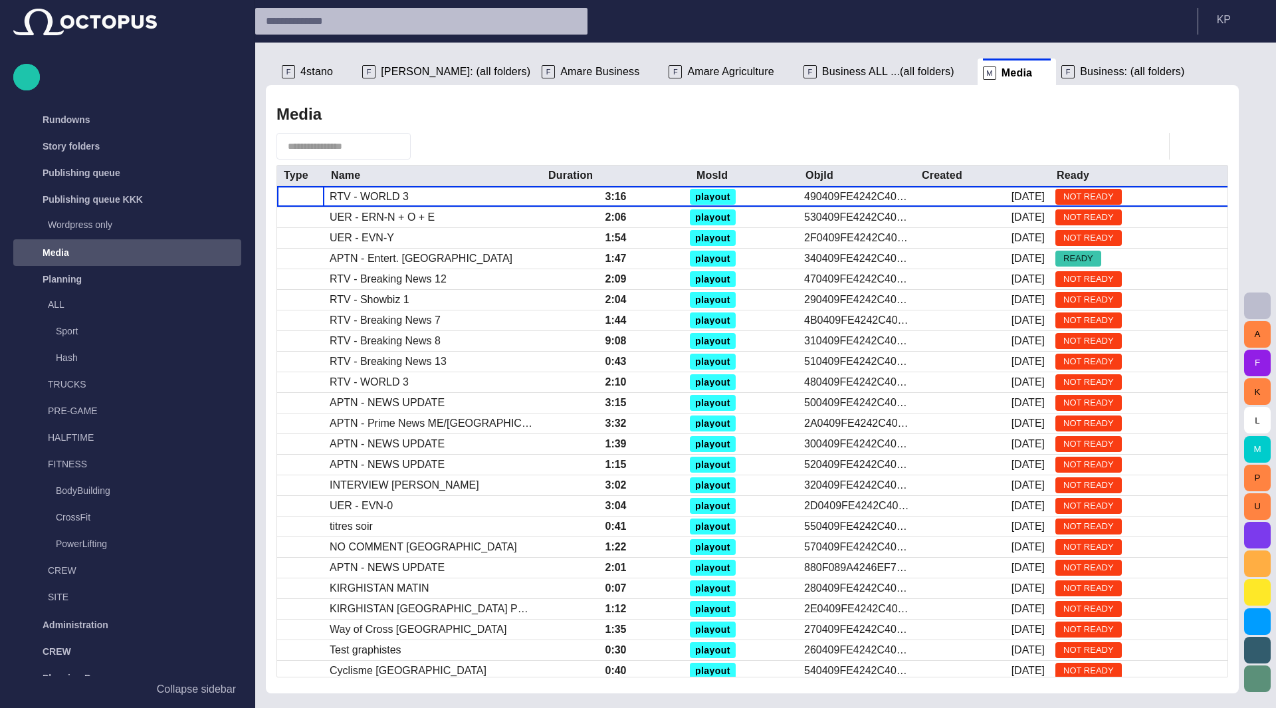
click at [822, 76] on span "Business ALL ...(all folders)" at bounding box center [888, 71] width 132 height 13
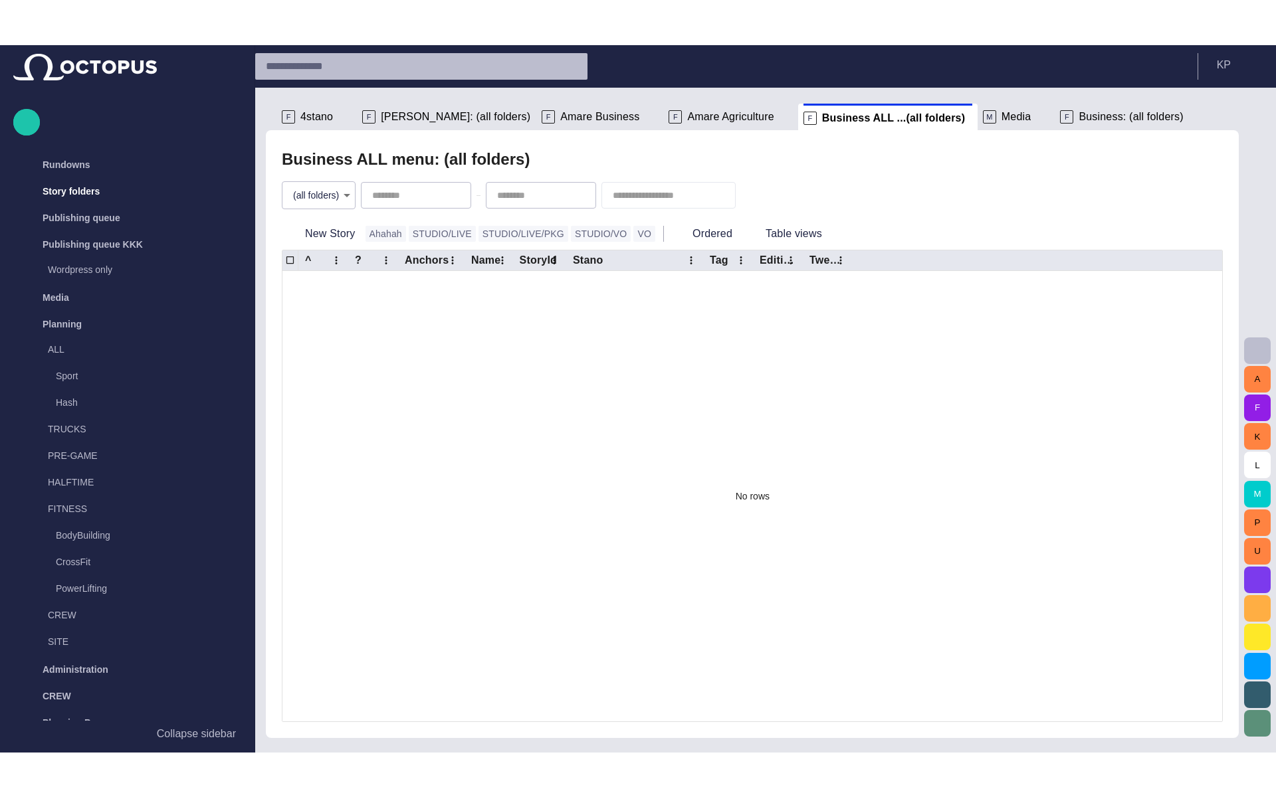
scroll to position [27, 0]
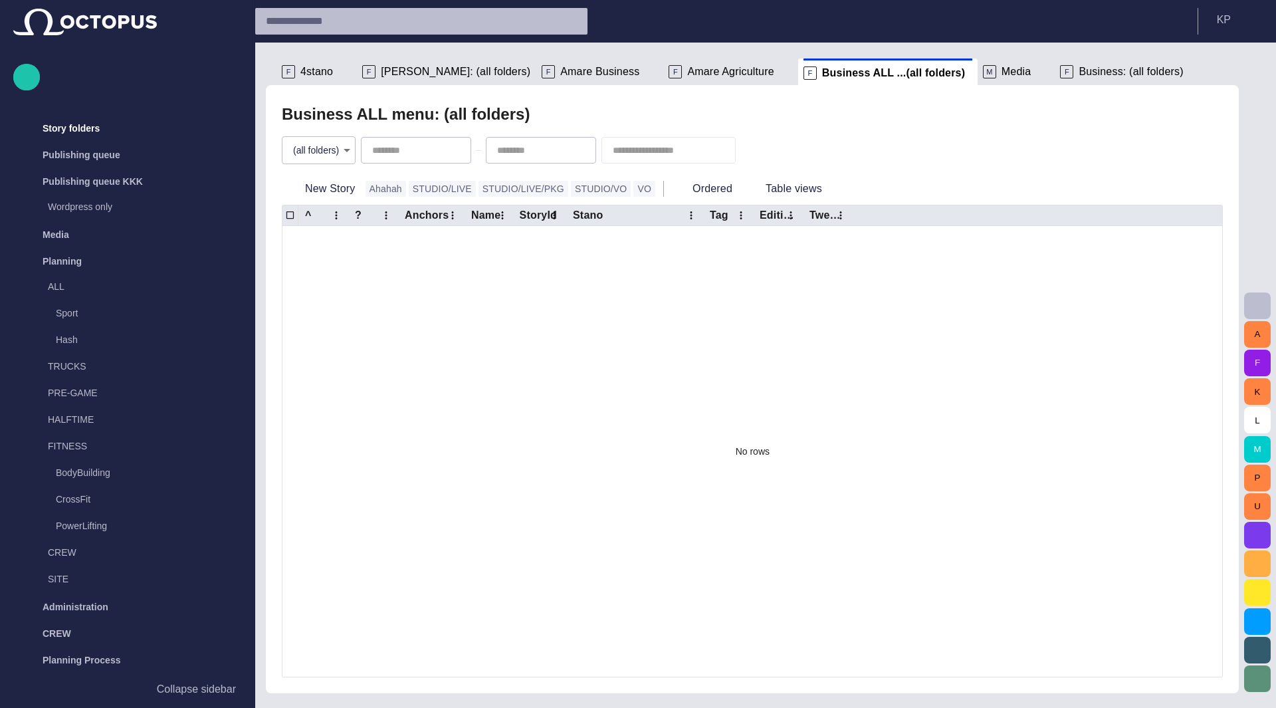
click at [760, 151] on span "button" at bounding box center [753, 150] width 13 height 13
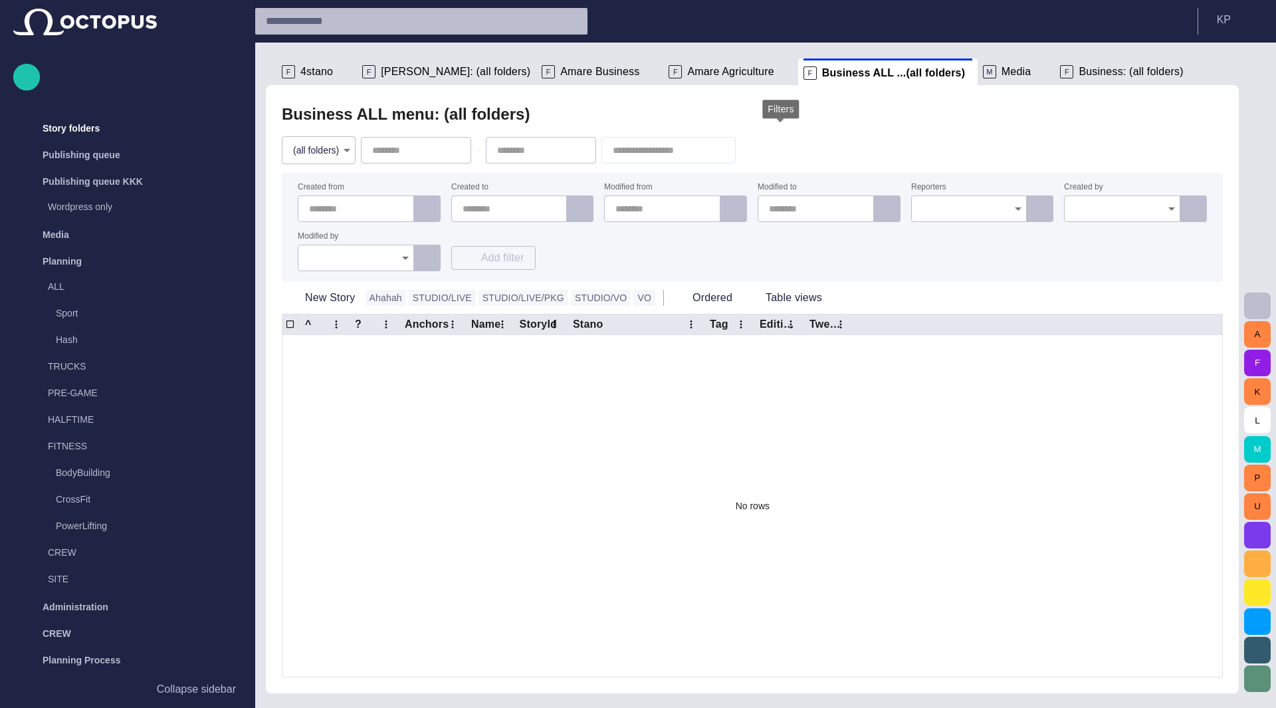
click at [760, 149] on span "button" at bounding box center [753, 150] width 13 height 13
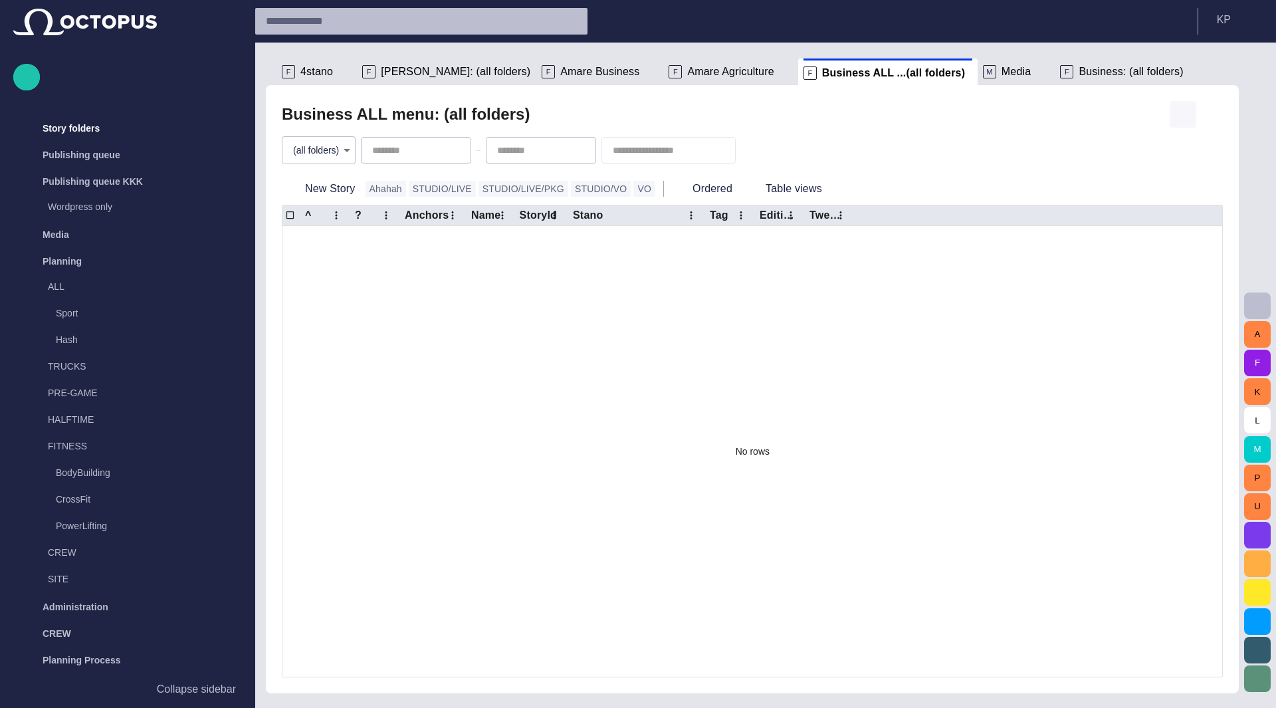
click at [1184, 111] on span "button" at bounding box center [1183, 114] width 16 height 16
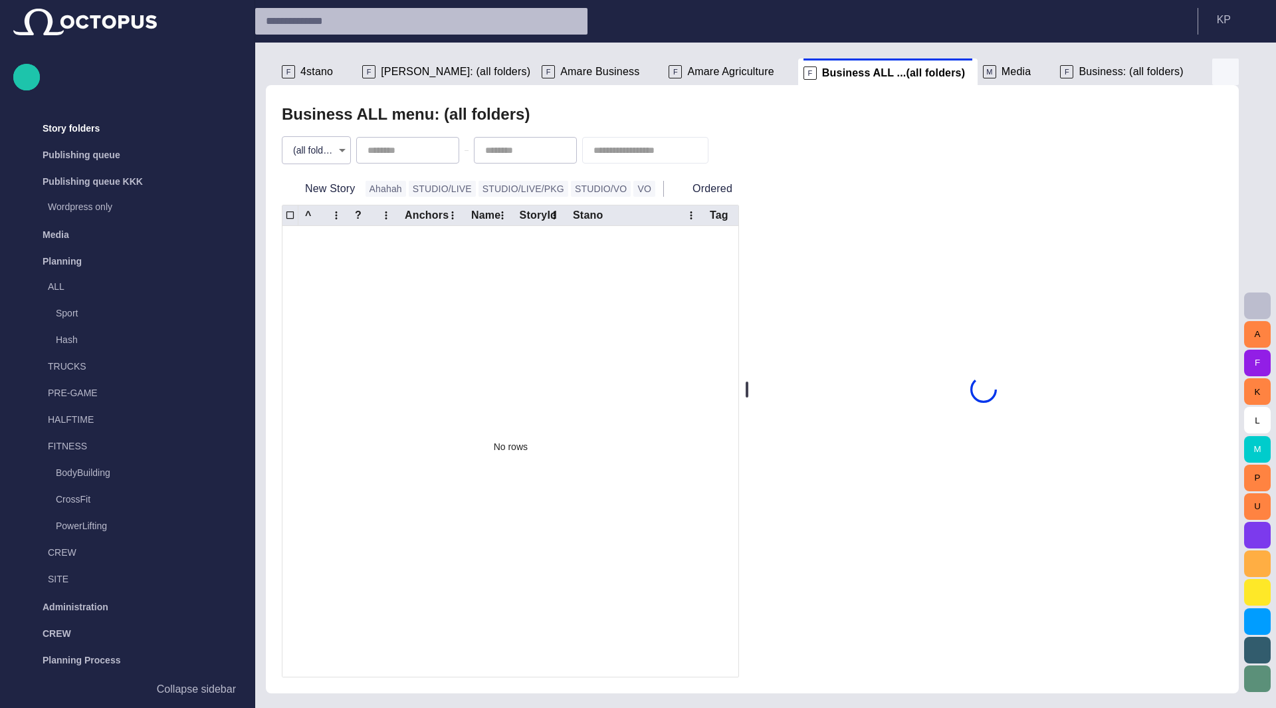
click at [1224, 70] on span "button" at bounding box center [1225, 72] width 16 height 16
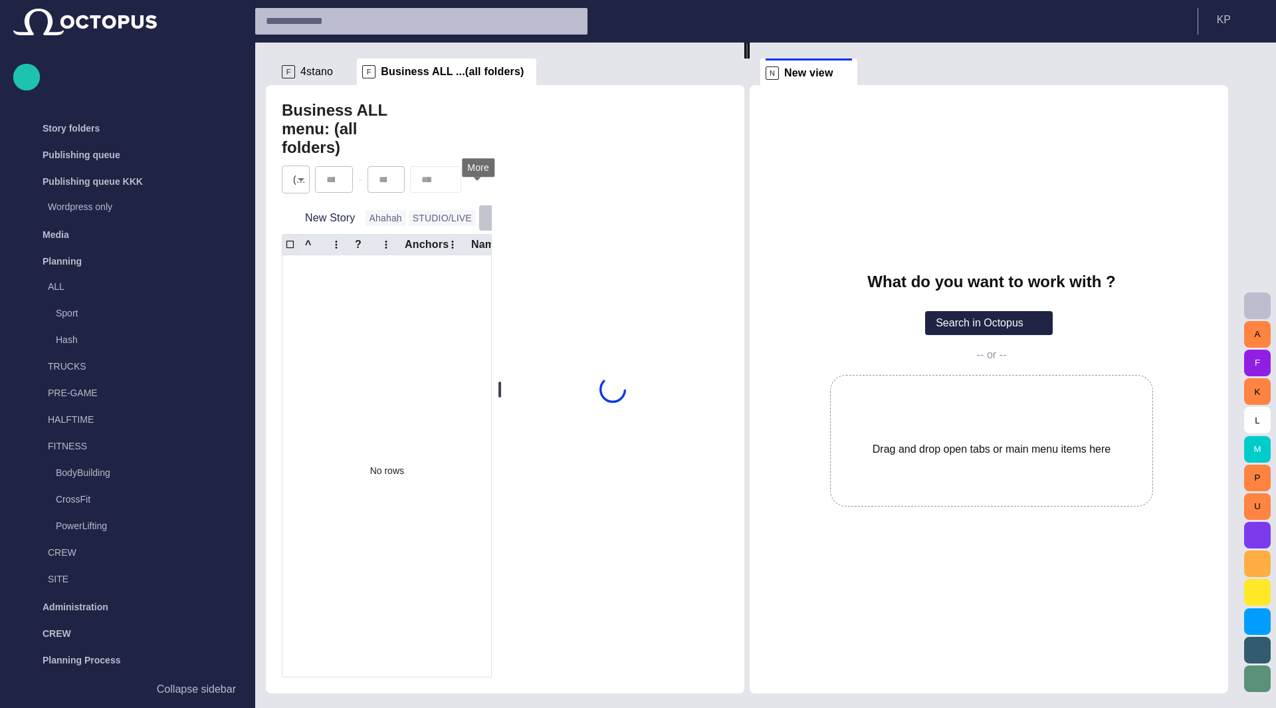
click at [485, 211] on span "button" at bounding box center [491, 217] width 13 height 13
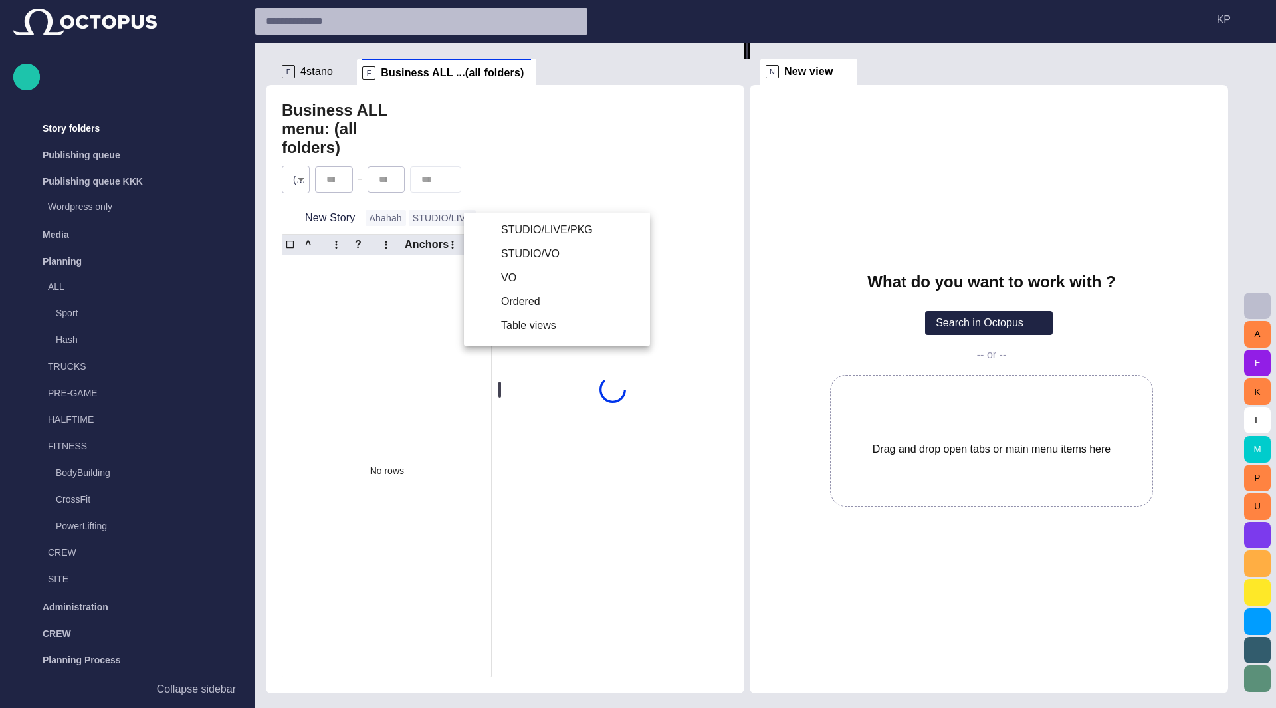
click at [385, 137] on div at bounding box center [638, 354] width 1276 height 708
click at [453, 113] on span "button" at bounding box center [452, 114] width 16 height 16
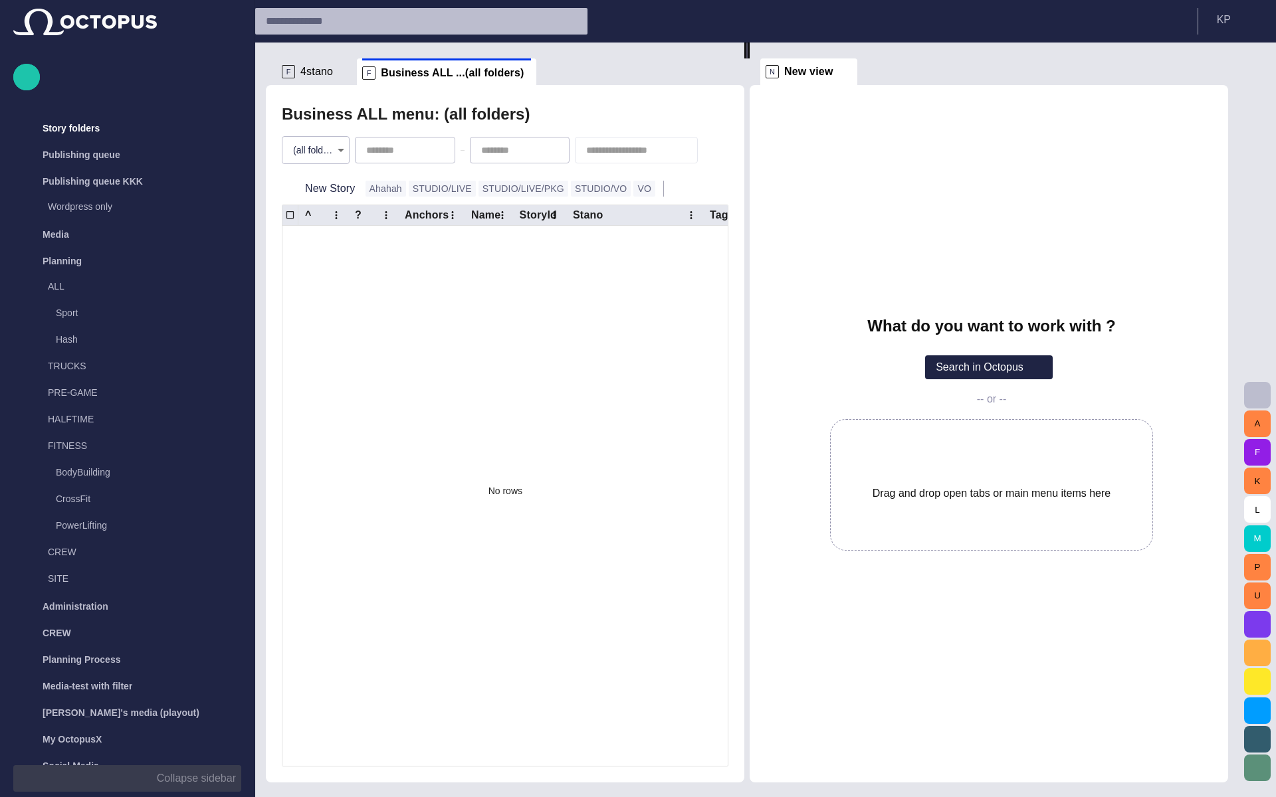
click at [187, 707] on p "Collapse sidebar" at bounding box center [196, 779] width 79 height 16
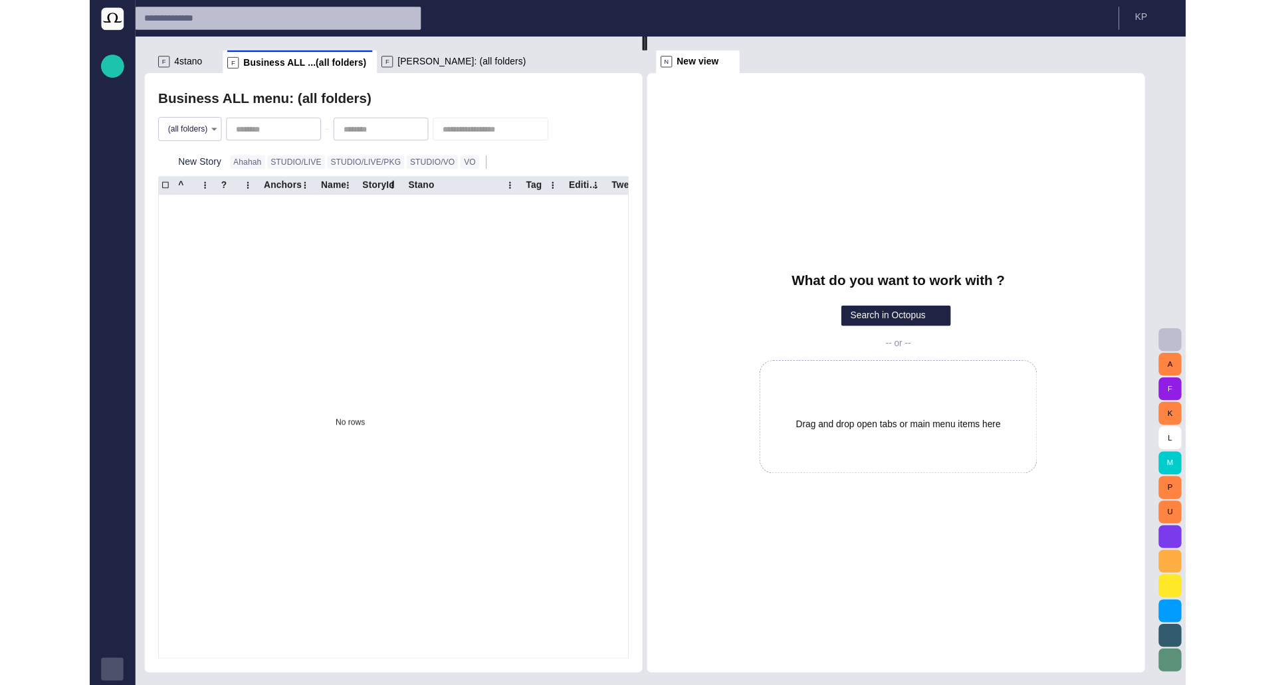
scroll to position [0, 0]
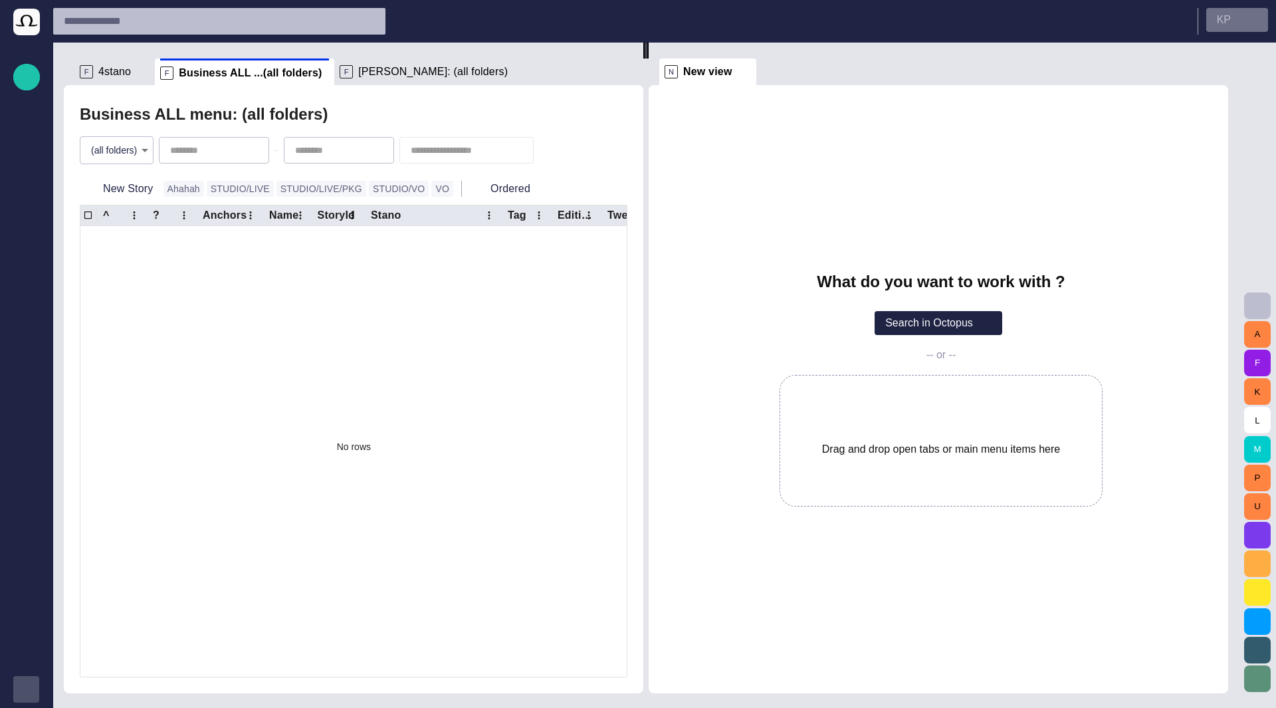
click at [1260, 26] on button "K P" at bounding box center [1237, 20] width 62 height 24
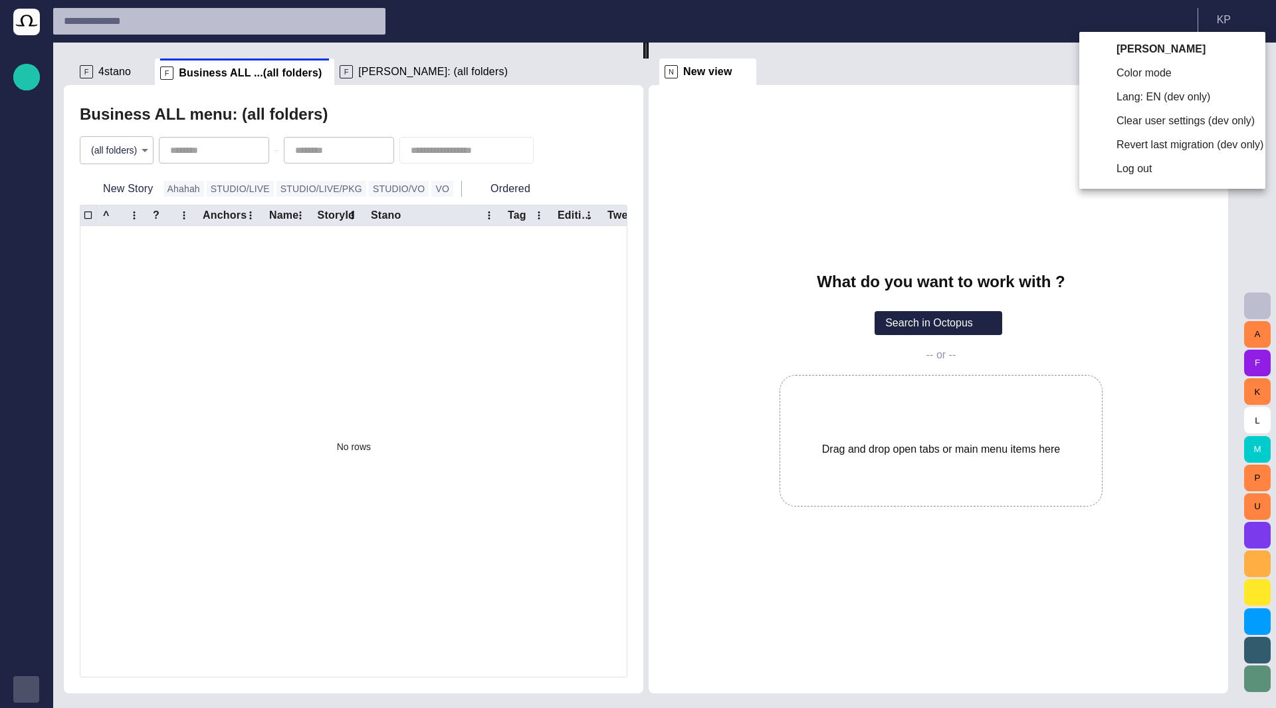
click at [1149, 14] on div at bounding box center [638, 354] width 1276 height 708
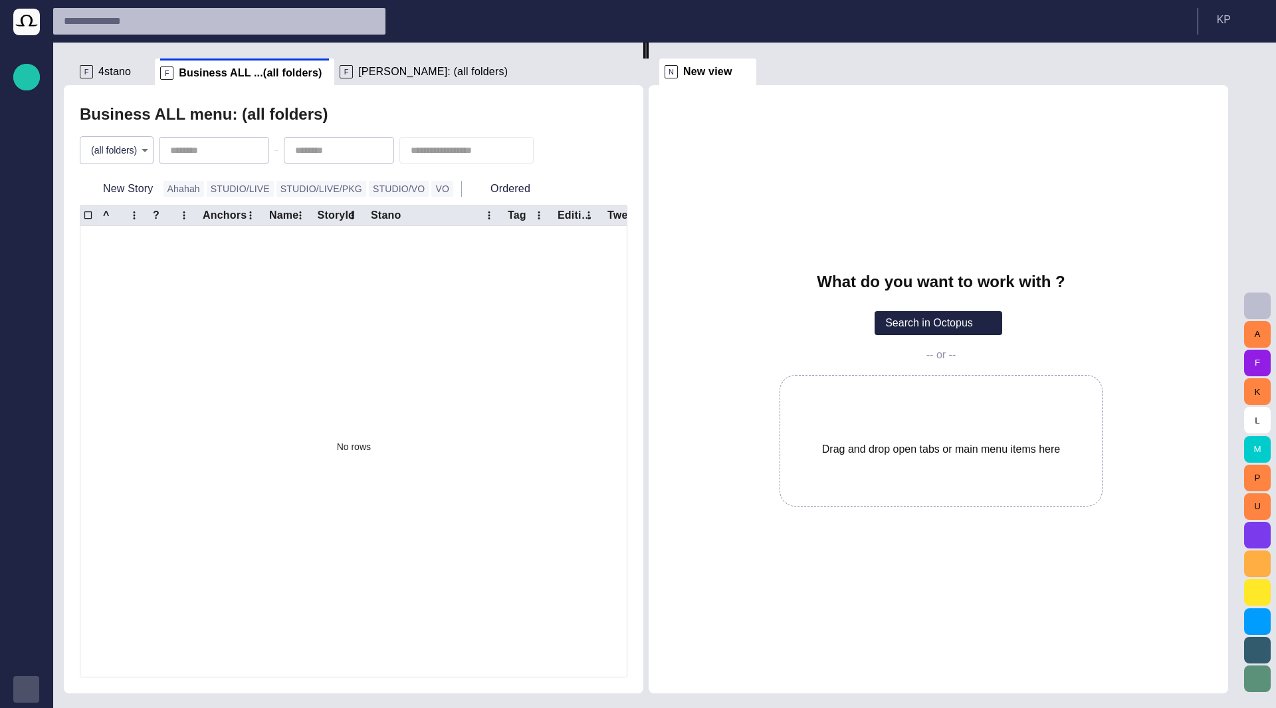
click at [155, 17] on input "text" at bounding box center [207, 21] width 287 height 21
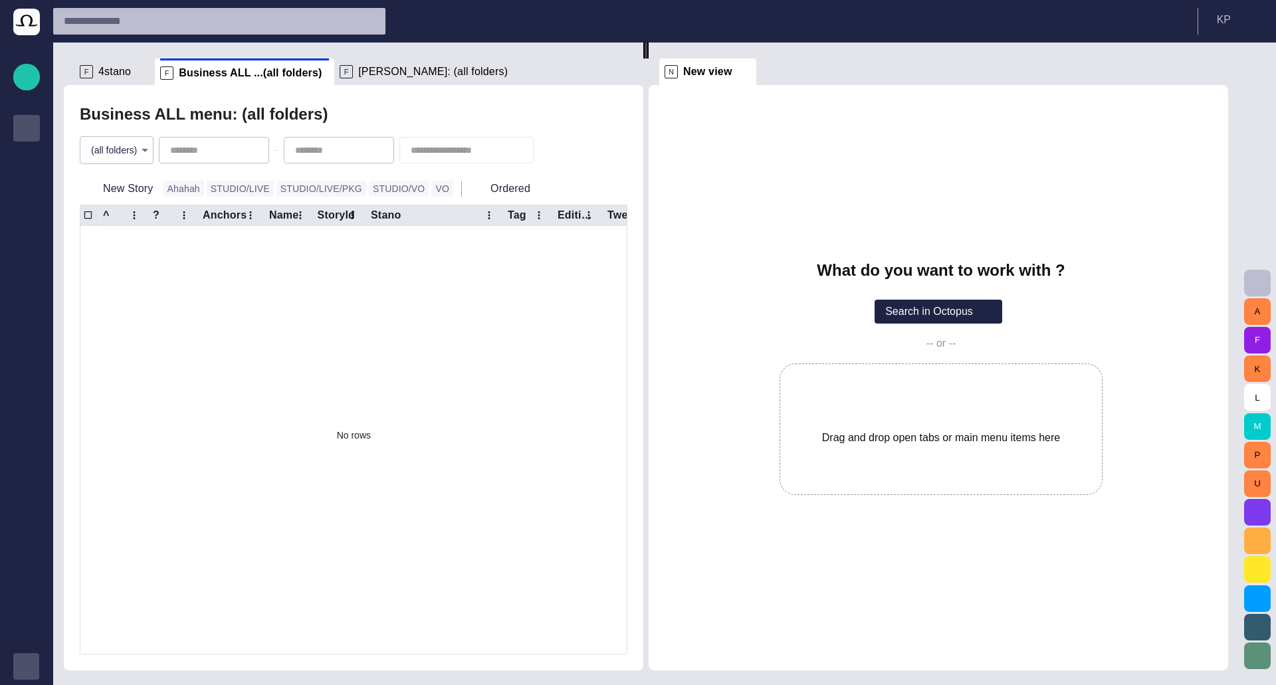
click at [21, 132] on p "Rundowns" at bounding box center [27, 126] width 16 height 13
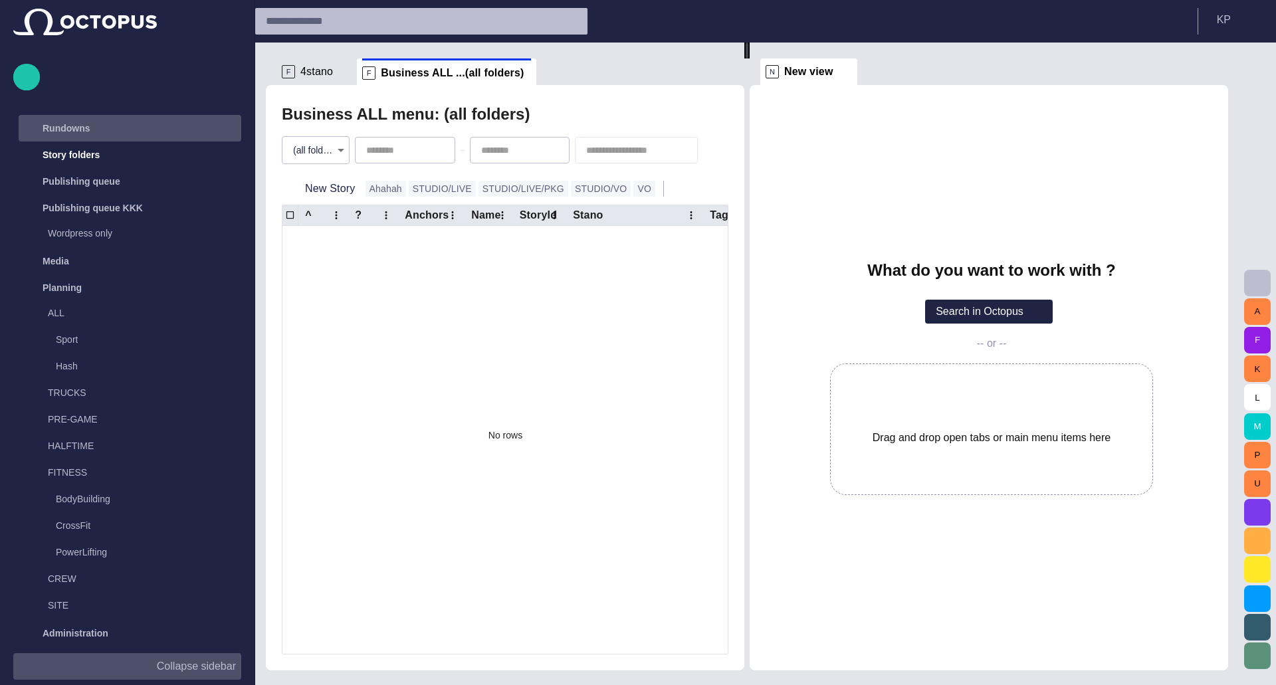
click at [90, 132] on div "Rundowns" at bounding box center [117, 128] width 193 height 21
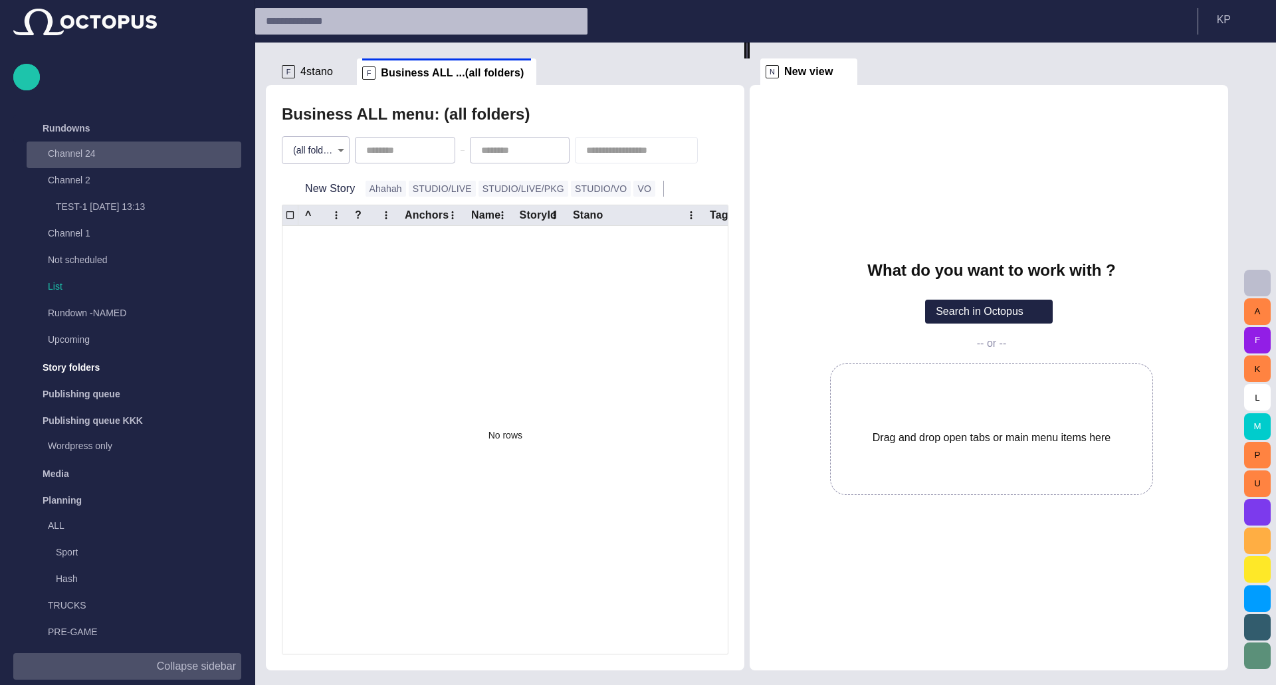
click at [86, 157] on p "Channel 24" at bounding box center [131, 153] width 167 height 13
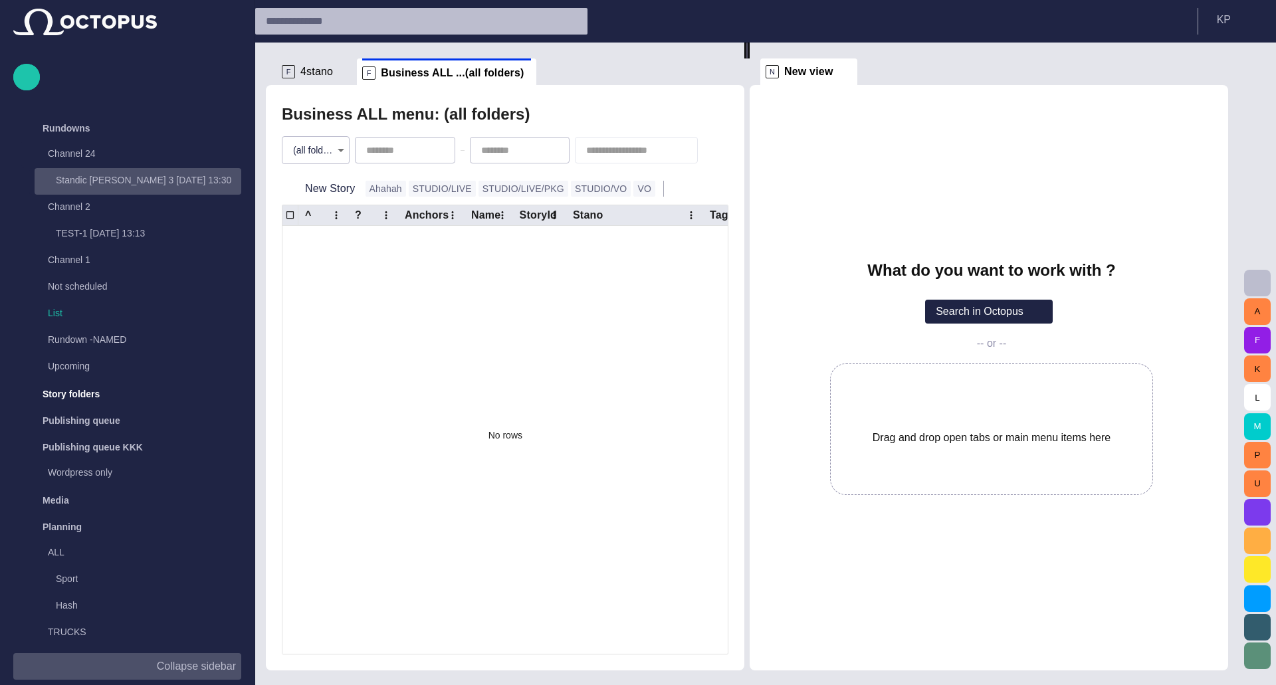
click at [98, 178] on p "Standic [PERSON_NAME] 3 [DATE] 13:30" at bounding box center [148, 179] width 185 height 13
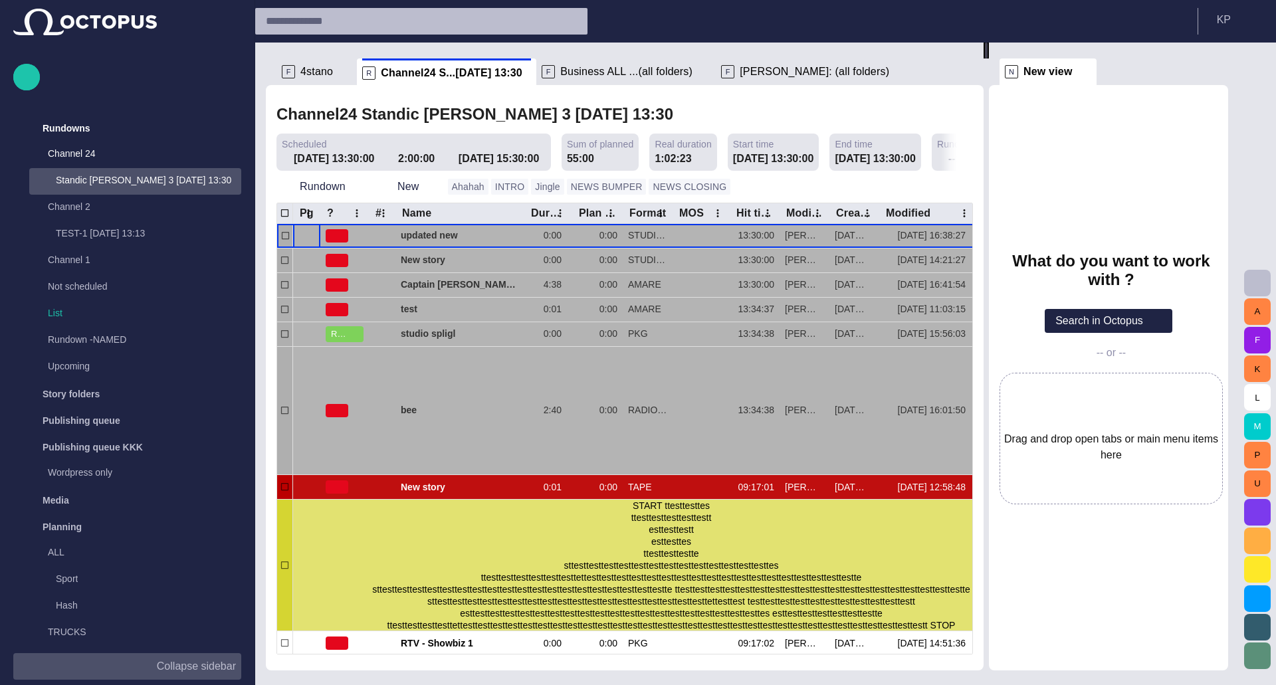
click at [1042, 208] on div "What do you want to work with ? Search in Octopus -- or -- Drag and drop open t…" at bounding box center [1108, 377] width 239 height 585
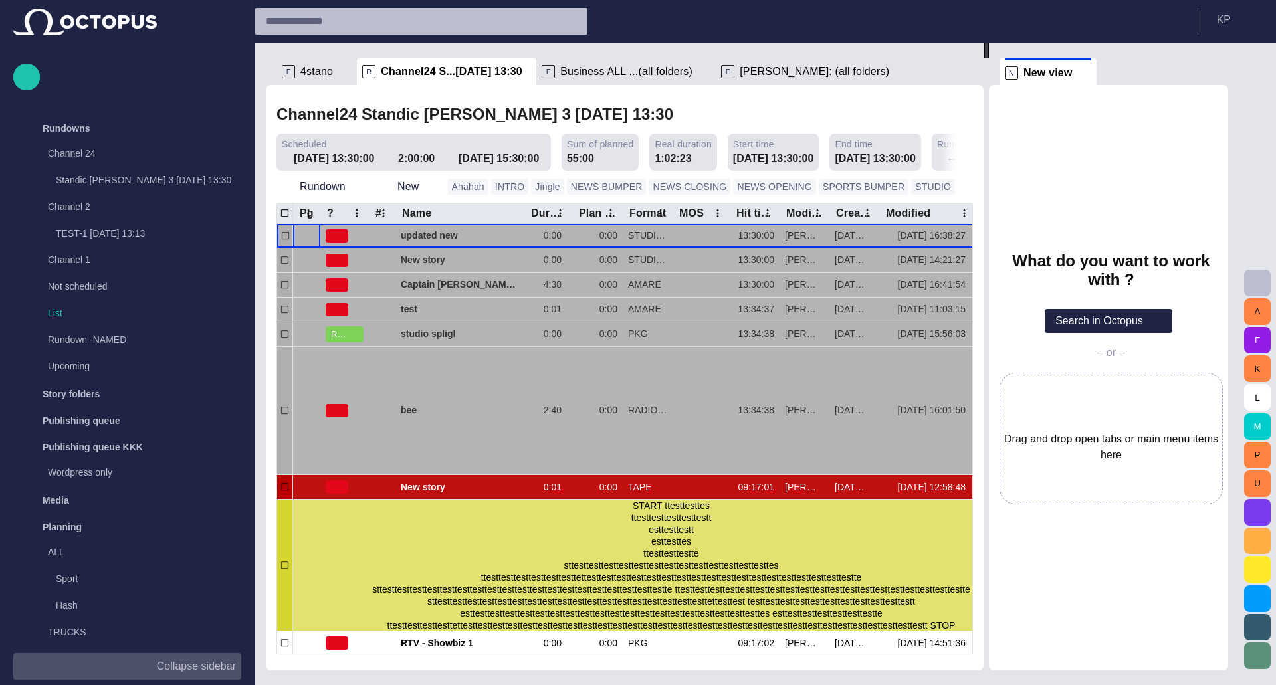
click at [955, 153] on span at bounding box center [956, 152] width 11 height 11
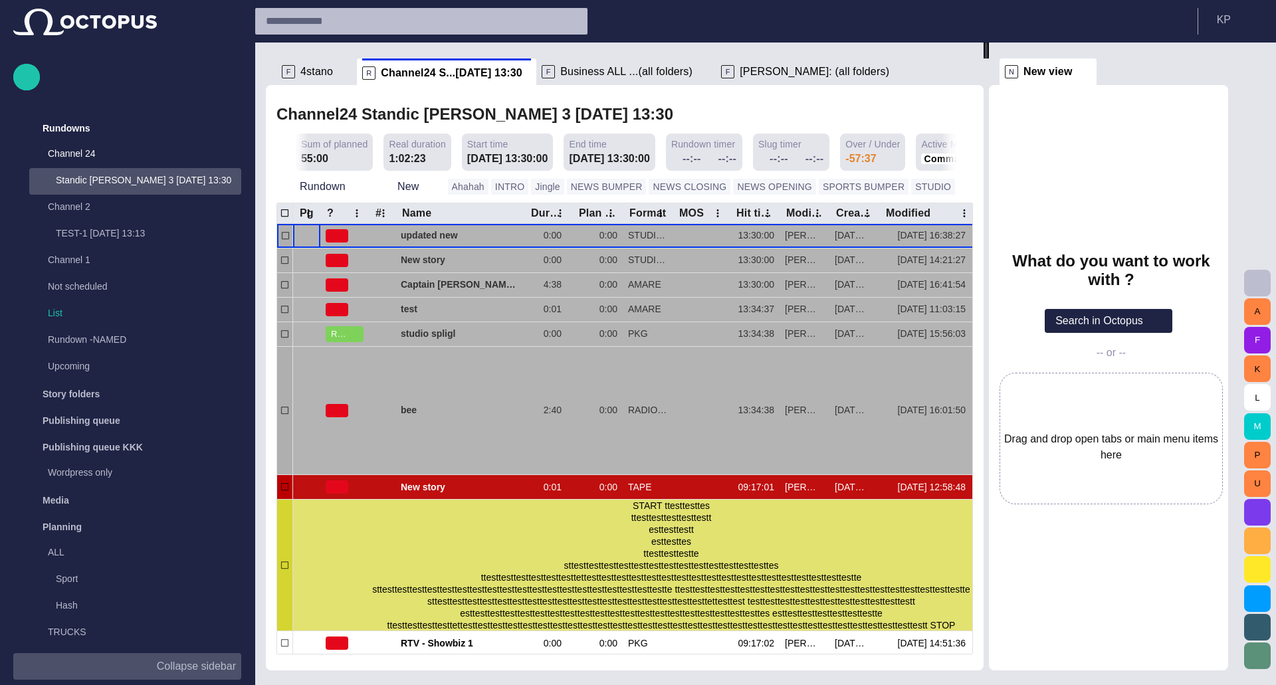
click at [955, 153] on span at bounding box center [956, 152] width 11 height 11
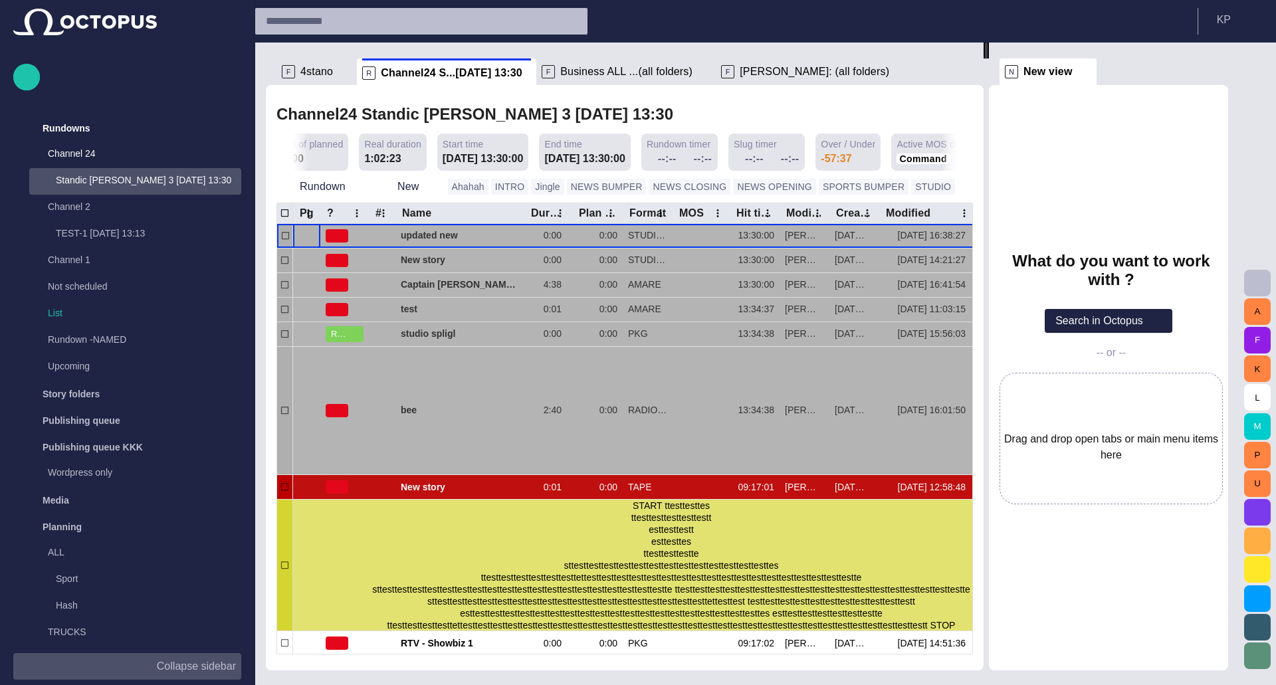
drag, startPoint x: 895, startPoint y: 142, endPoint x: 916, endPoint y: 163, distance: 29.6
click at [998, 163] on div "Current time 11:37:20" at bounding box center [1029, 152] width 63 height 37
click at [220, 665] on p "Collapse sidebar" at bounding box center [196, 666] width 79 height 16
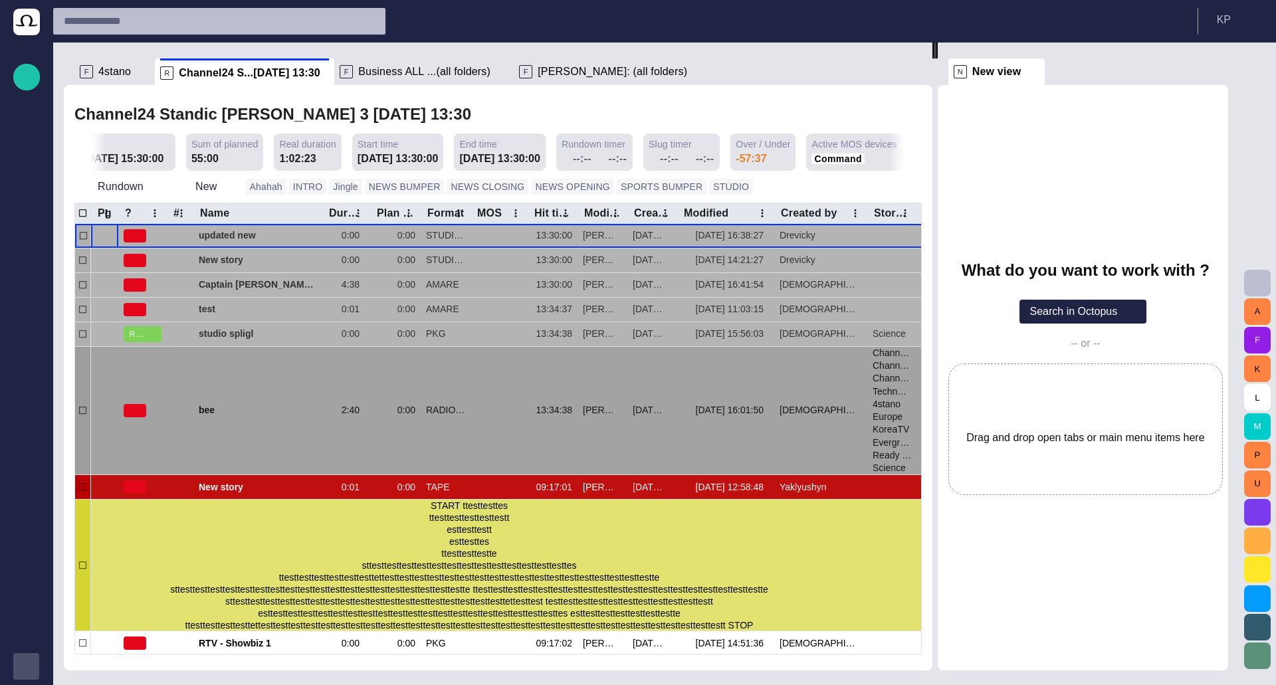
scroll to position [0, 140]
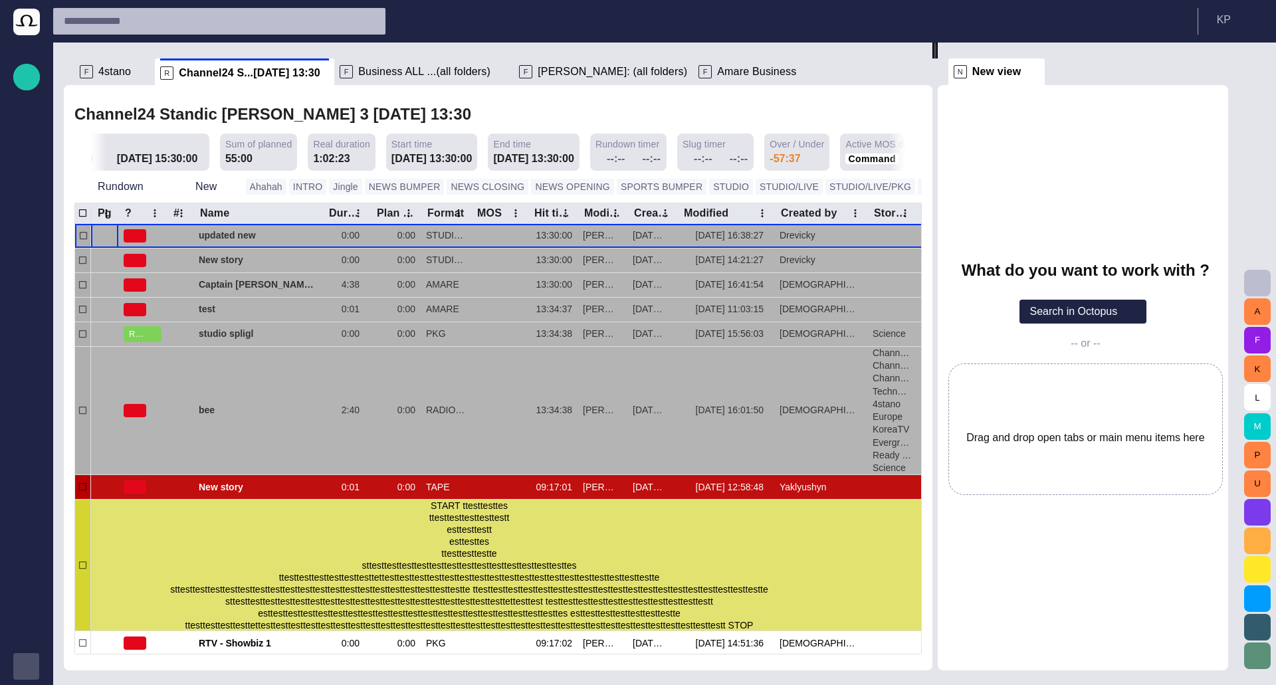
click at [25, 683] on div "Story Rundown Rundowns Story folders Publishing queue Publishing queue KKK Medi…" at bounding box center [26, 342] width 53 height 685
click at [24, 671] on span "button" at bounding box center [26, 666] width 11 height 11
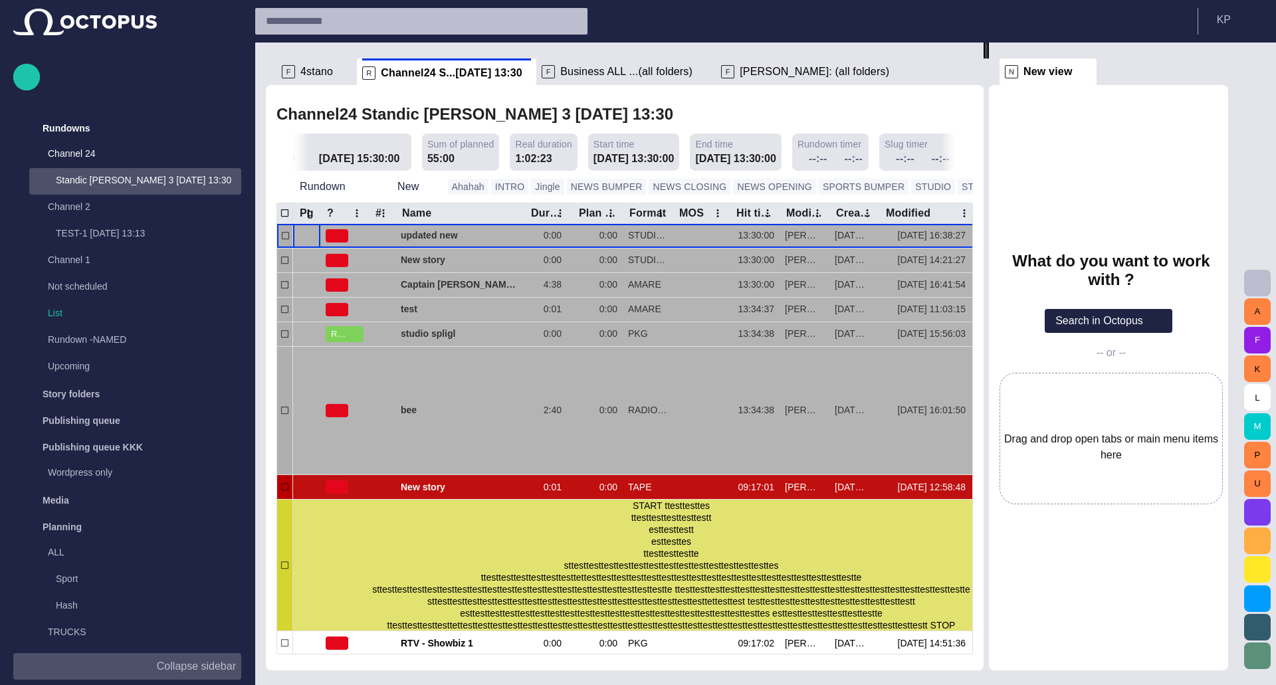
scroll to position [27, 0]
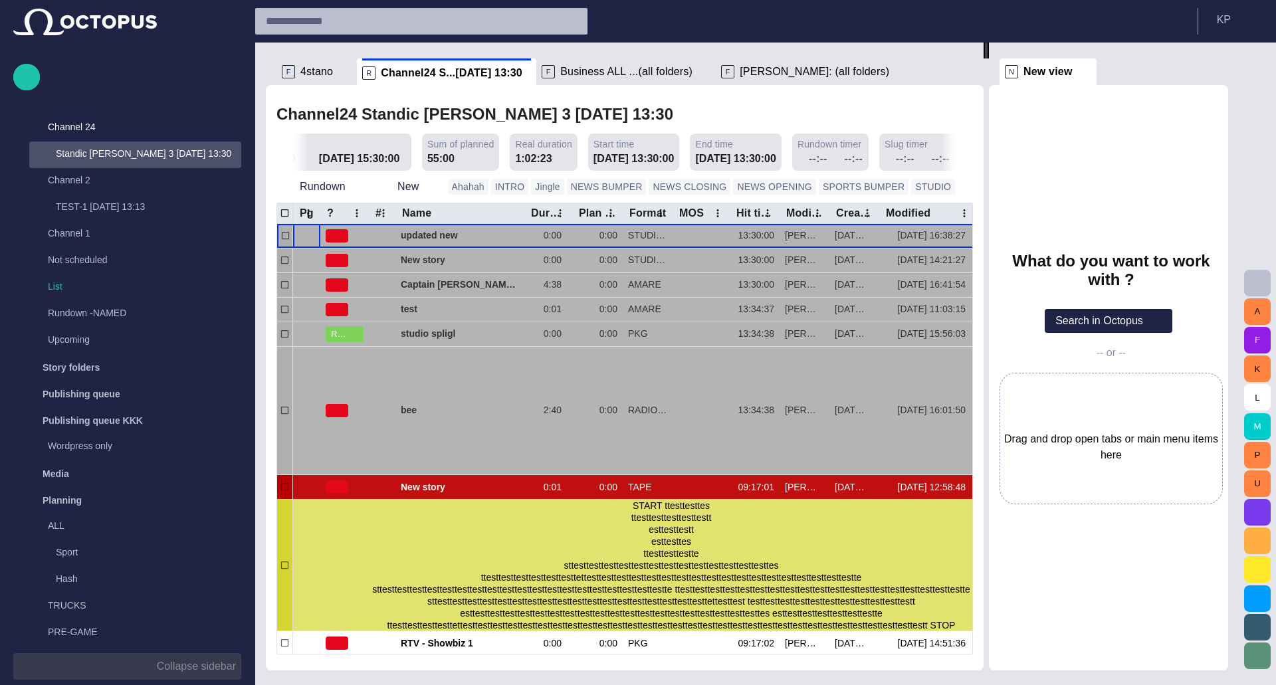
click at [24, 671] on button "Collapse sidebar" at bounding box center [127, 666] width 228 height 27
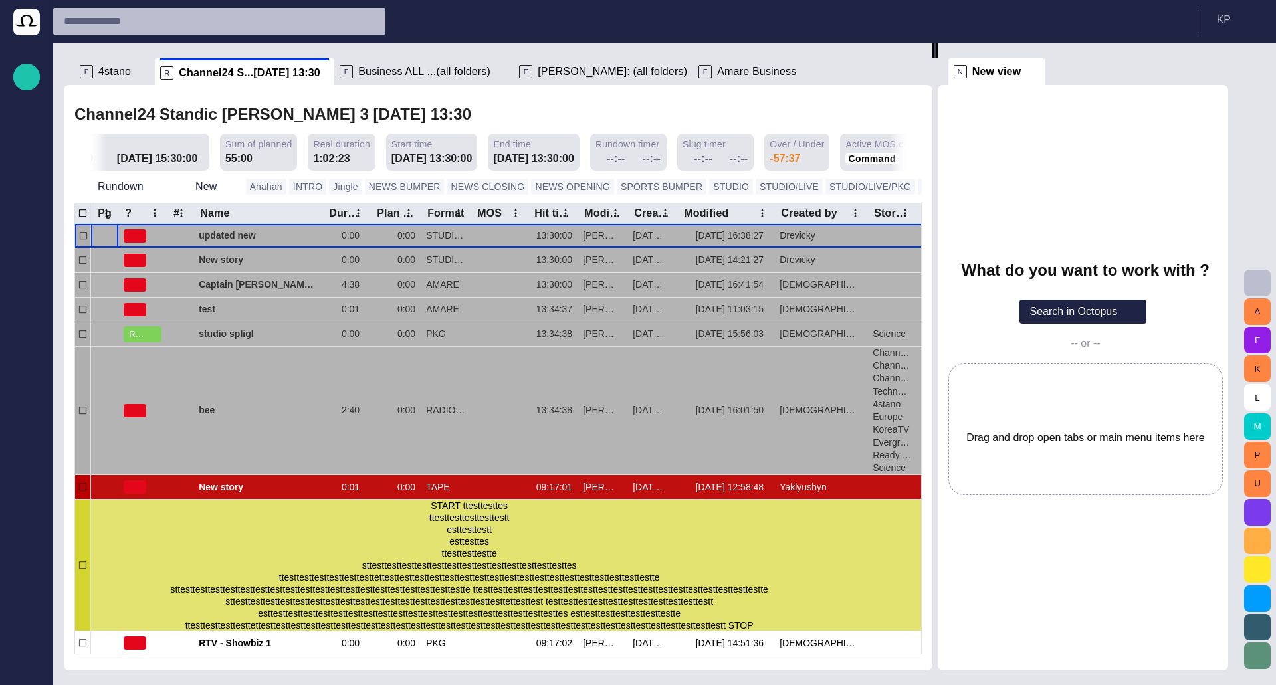
click at [1045, 64] on li "N New view" at bounding box center [996, 71] width 97 height 27
click at [1039, 70] on span at bounding box center [1032, 71] width 13 height 13
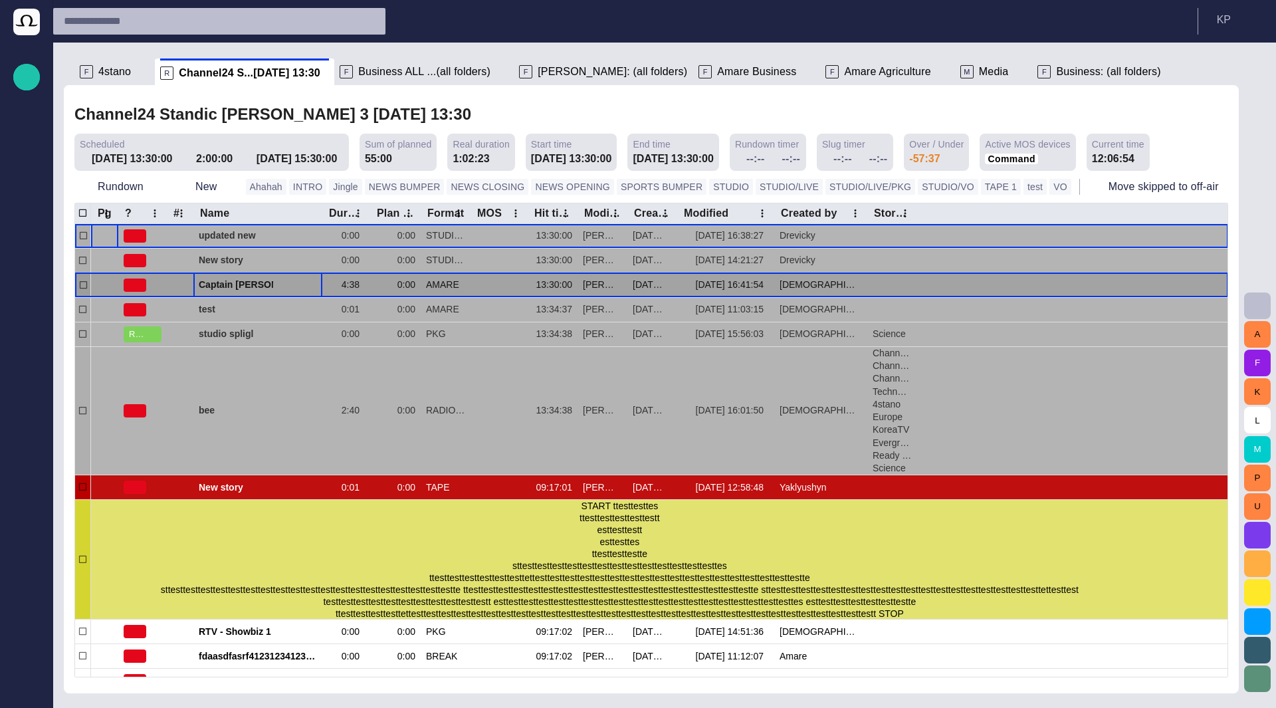
click at [297, 285] on span "button" at bounding box center [297, 285] width 11 height 11
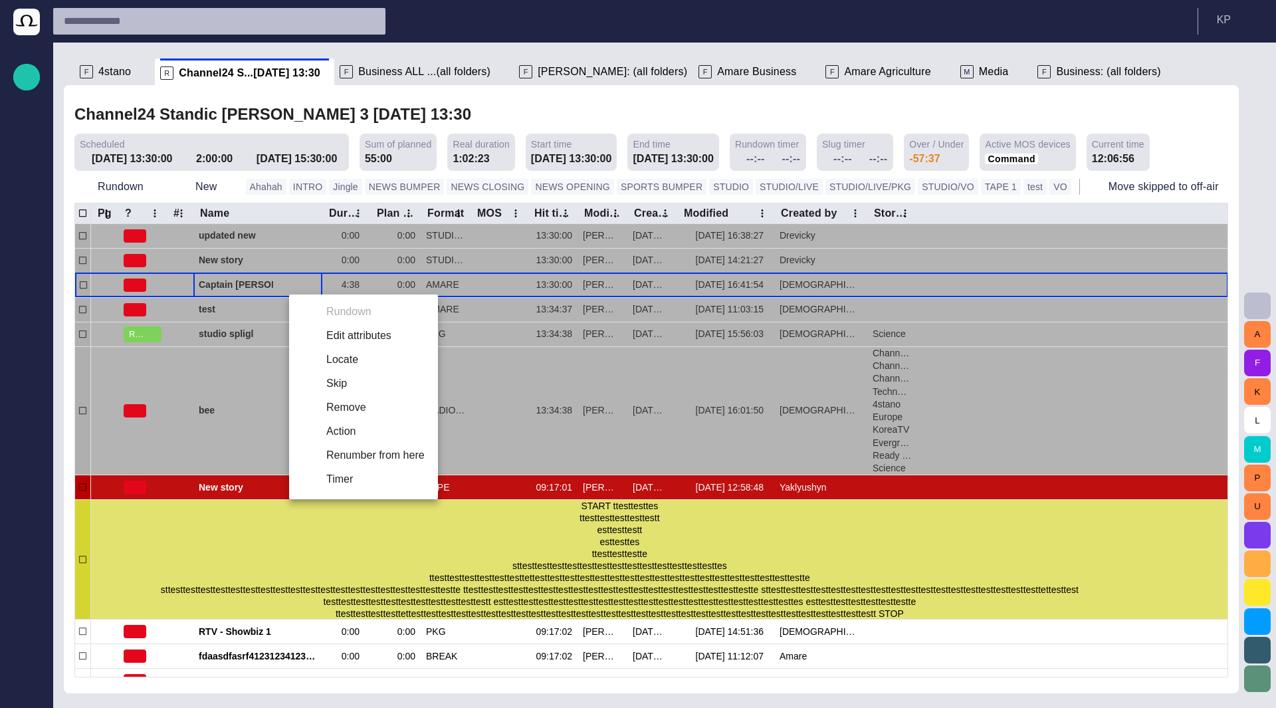
click at [1137, 189] on div at bounding box center [638, 354] width 1276 height 708
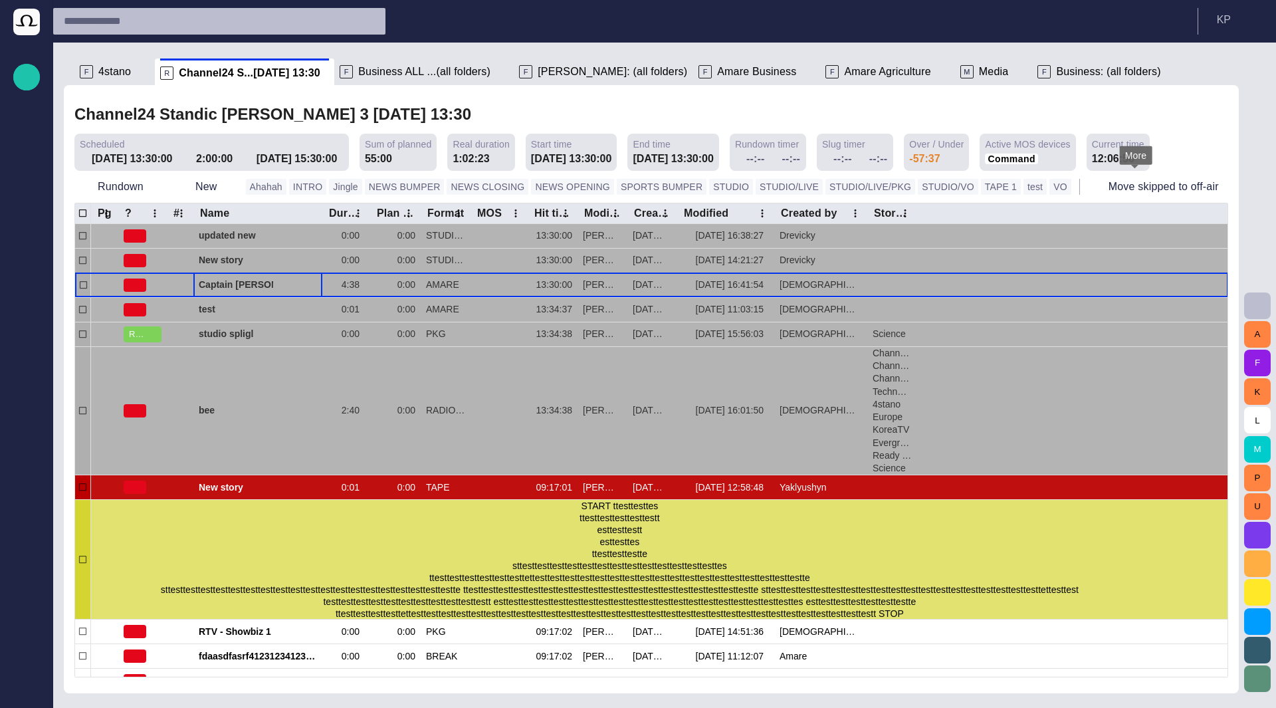
click at [1235, 190] on span "button" at bounding box center [1241, 186] width 13 height 13
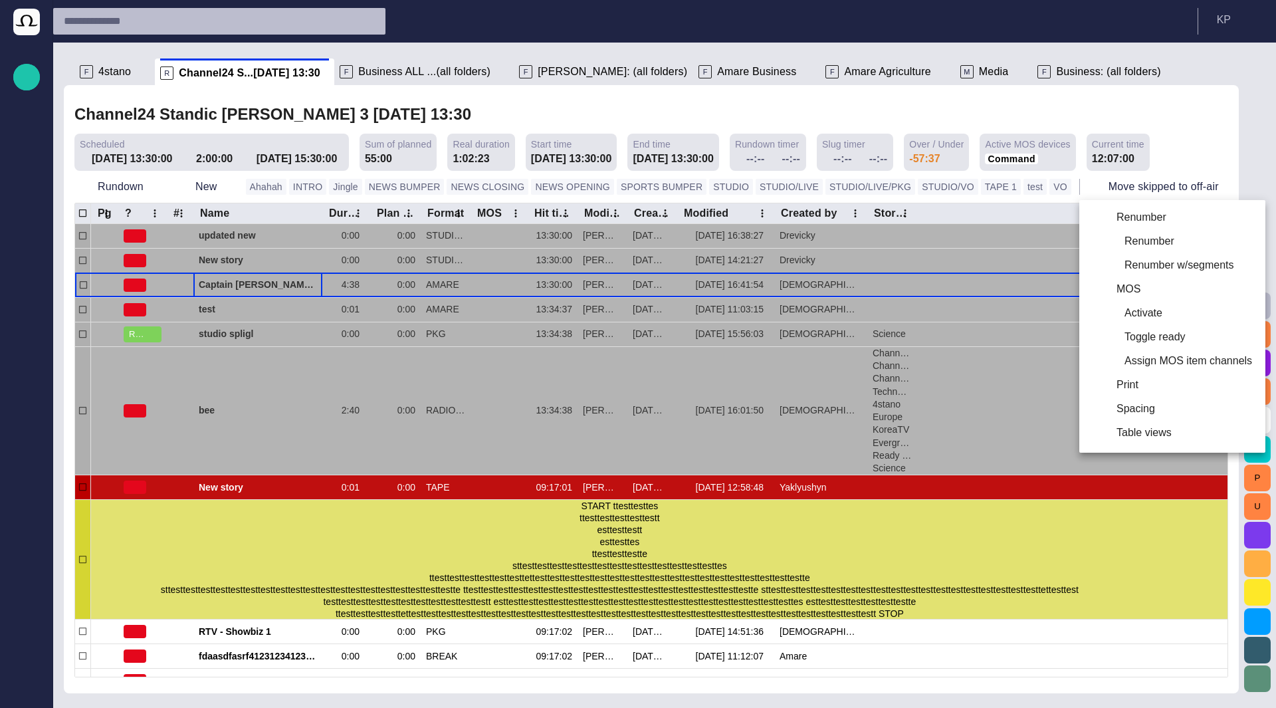
click at [1091, 134] on div at bounding box center [638, 354] width 1276 height 708
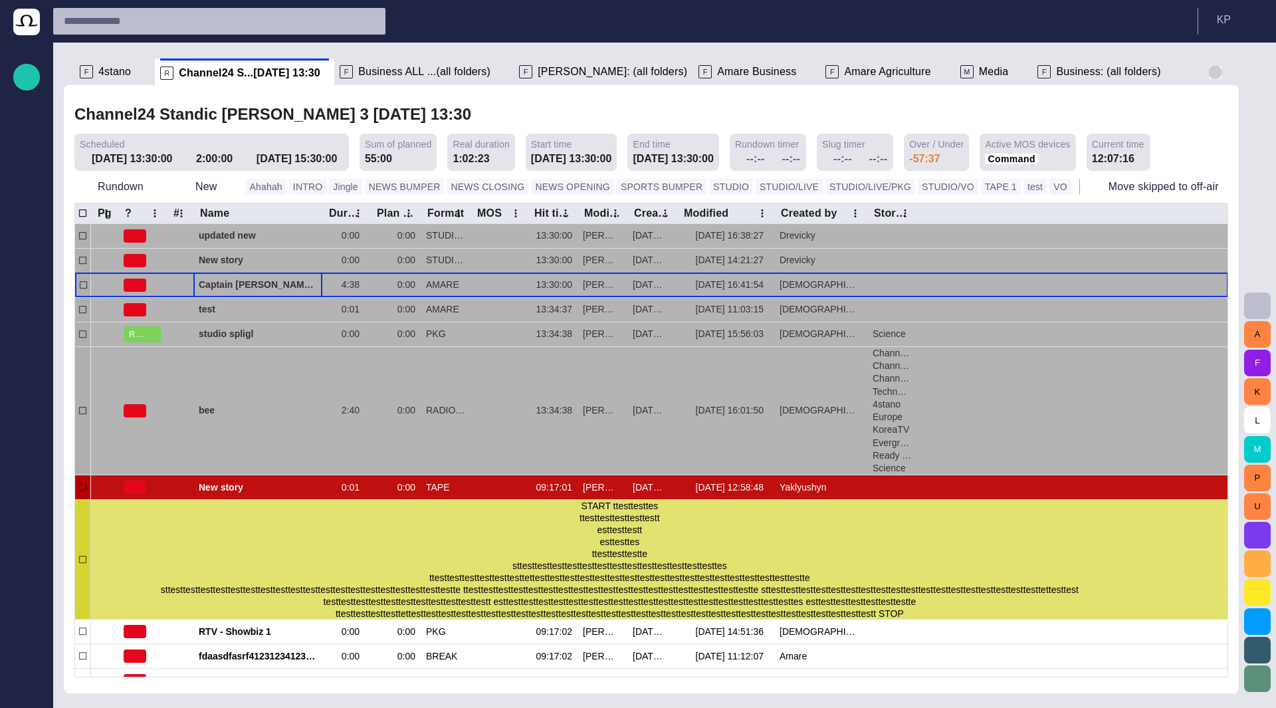
click at [1209, 72] on span "button" at bounding box center [1215, 72] width 13 height 13
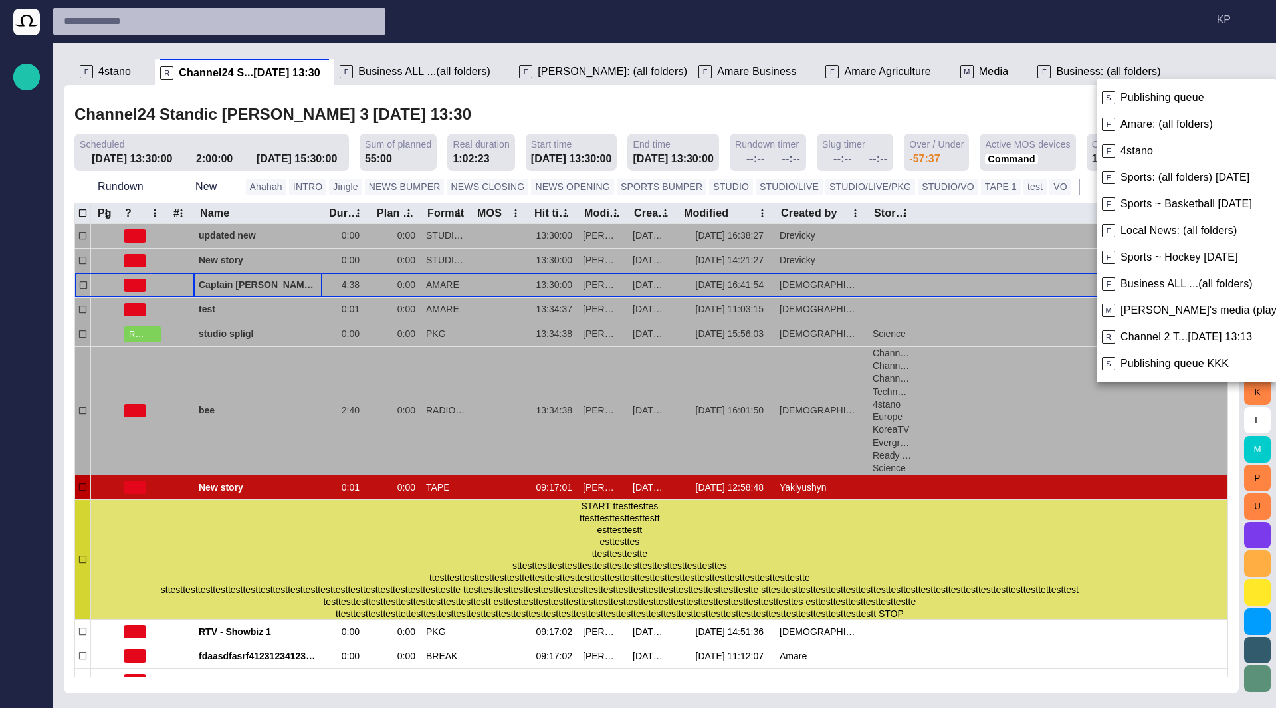
click at [1145, 55] on div at bounding box center [638, 354] width 1276 height 708
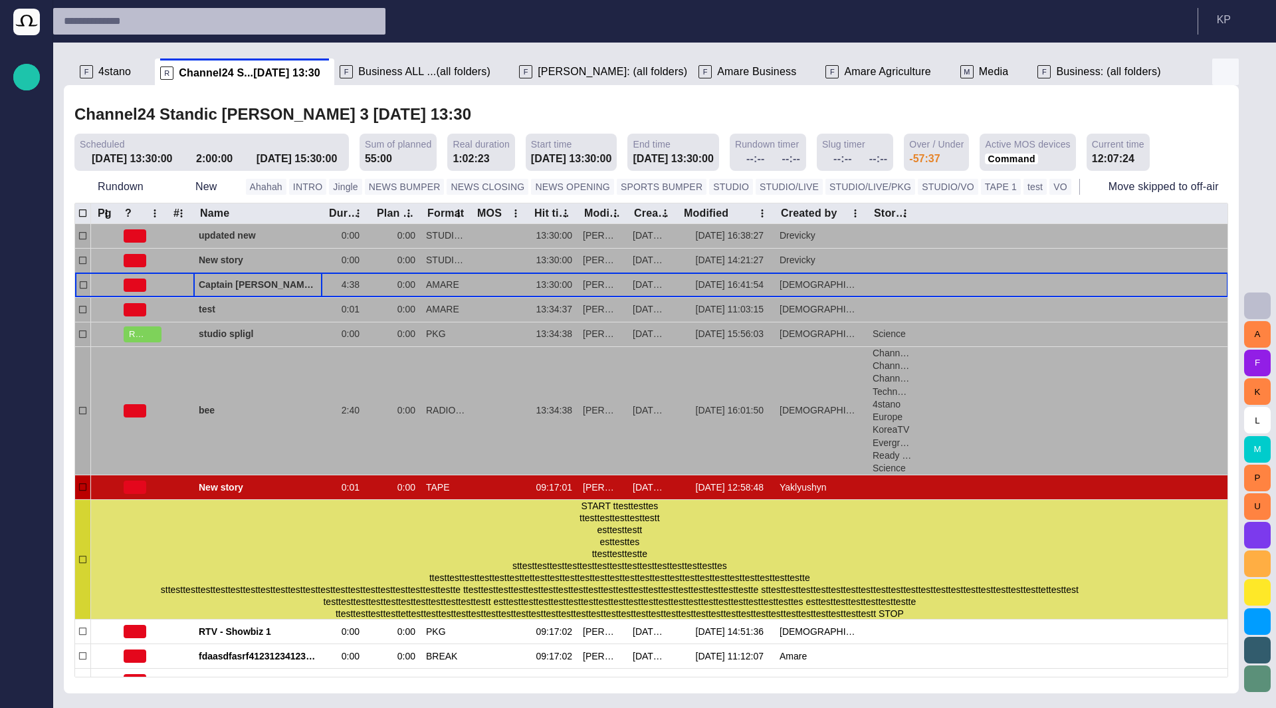
click at [1226, 69] on span "button" at bounding box center [1225, 72] width 16 height 16
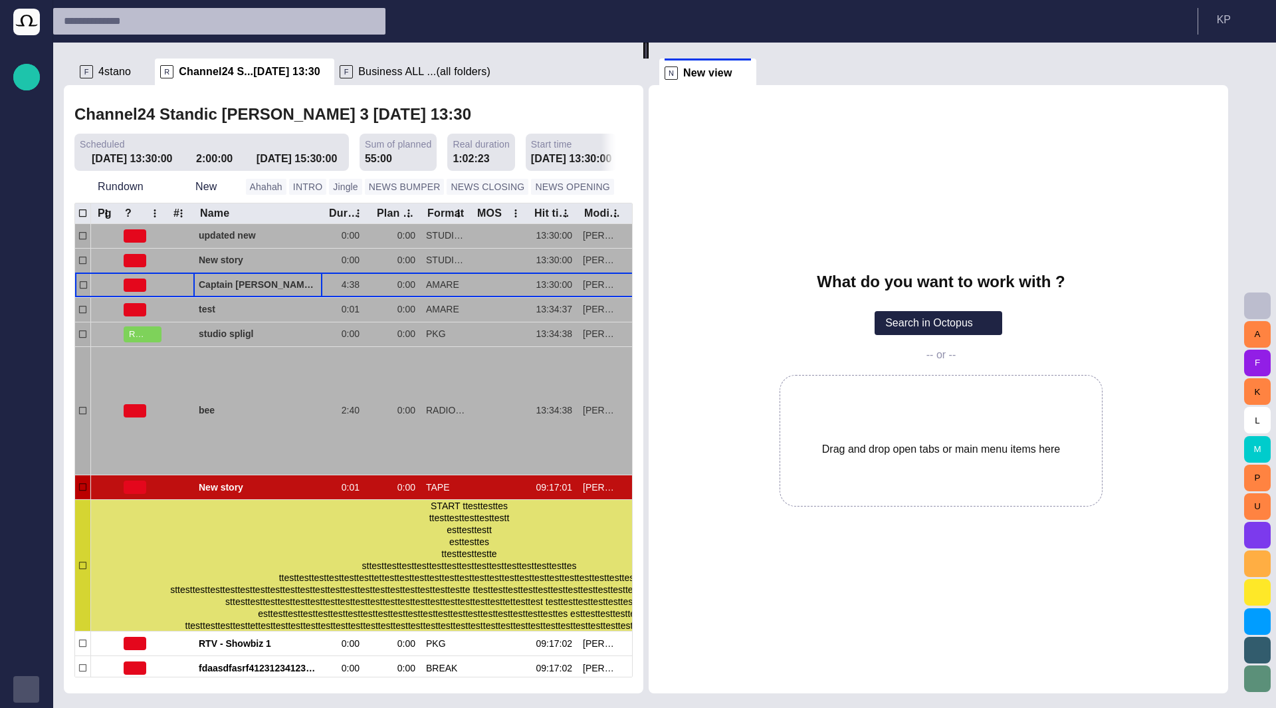
click at [26, 690] on span "button" at bounding box center [26, 689] width 11 height 11
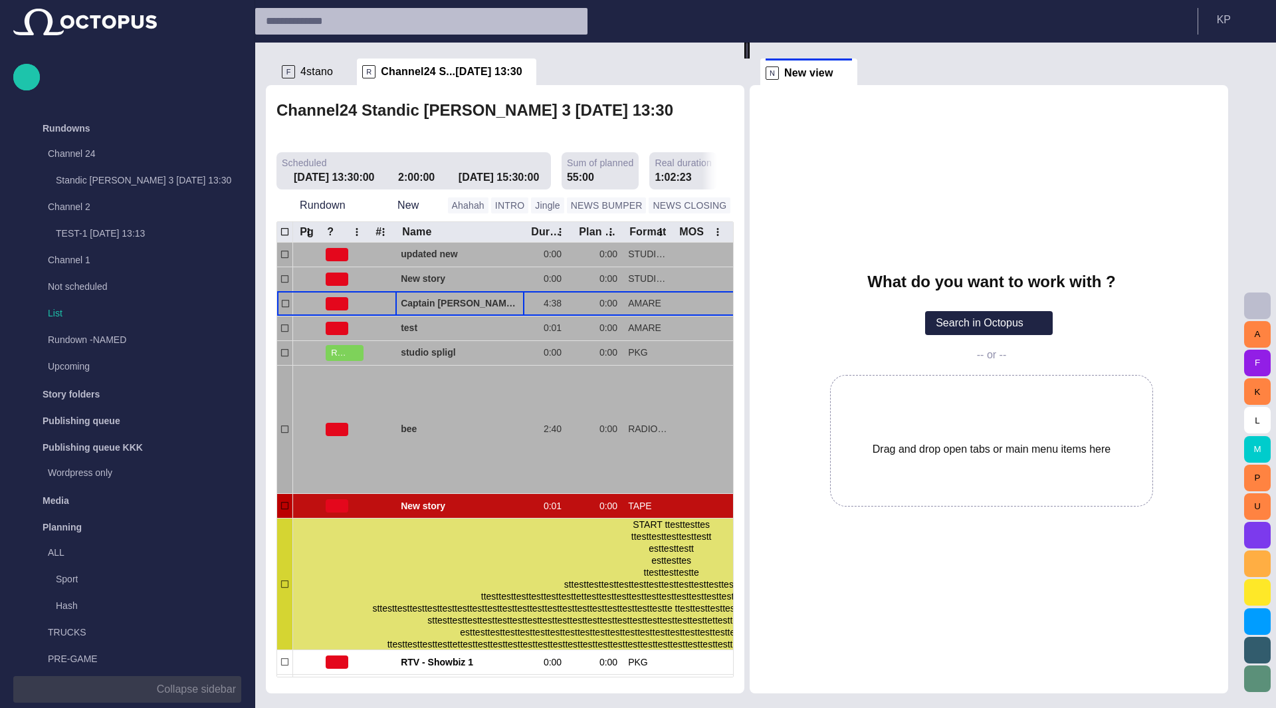
click at [26, 690] on button "Collapse sidebar" at bounding box center [127, 689] width 228 height 27
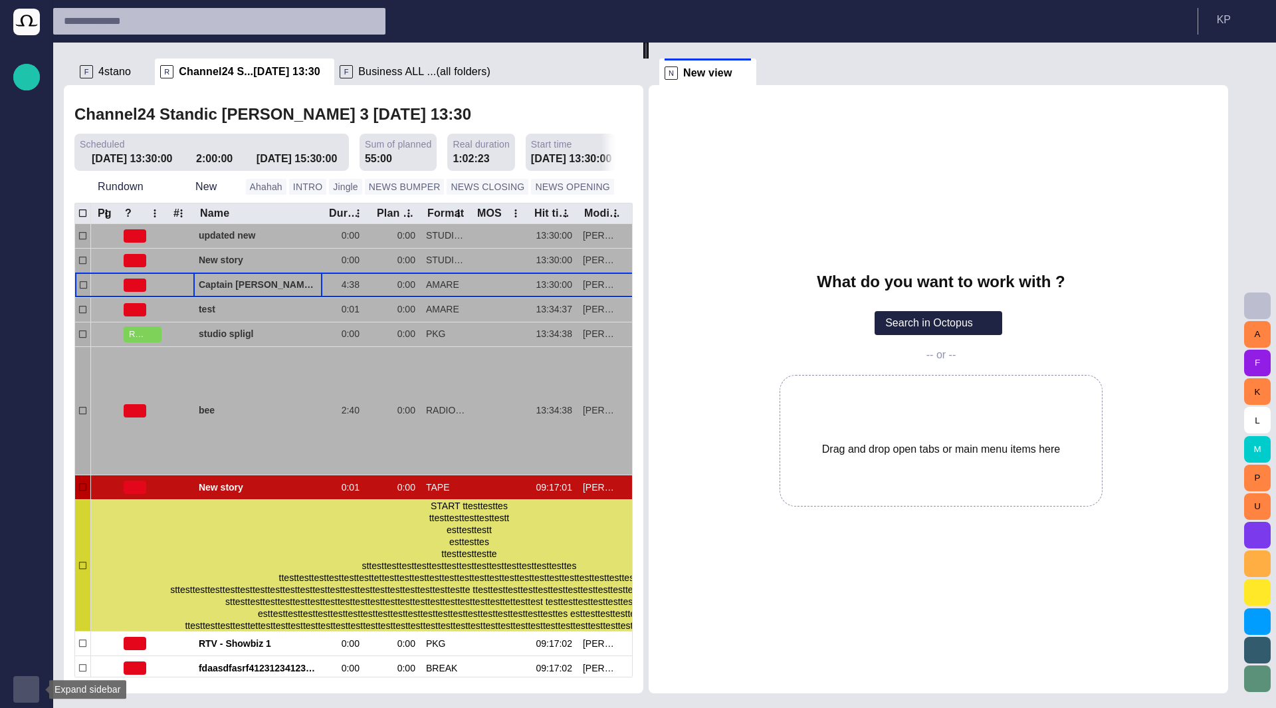
click at [26, 690] on span "button" at bounding box center [26, 689] width 11 height 11
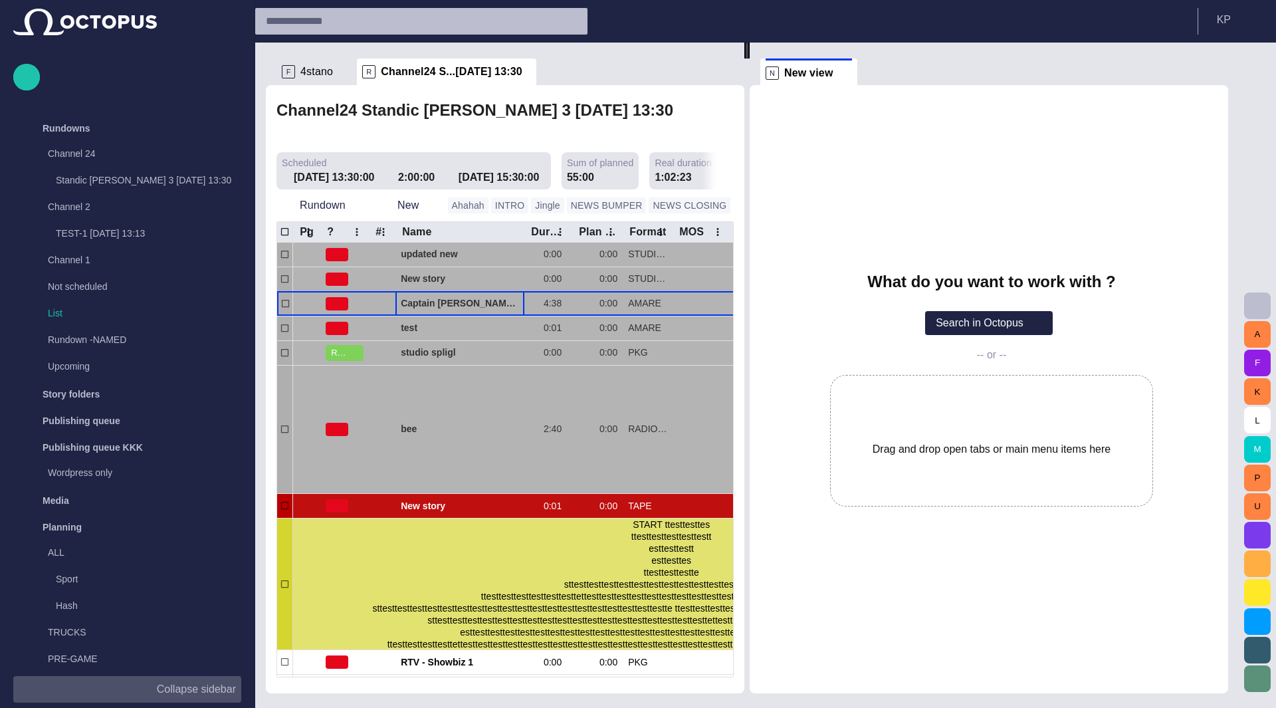
click at [26, 690] on button "Collapse sidebar" at bounding box center [127, 689] width 228 height 27
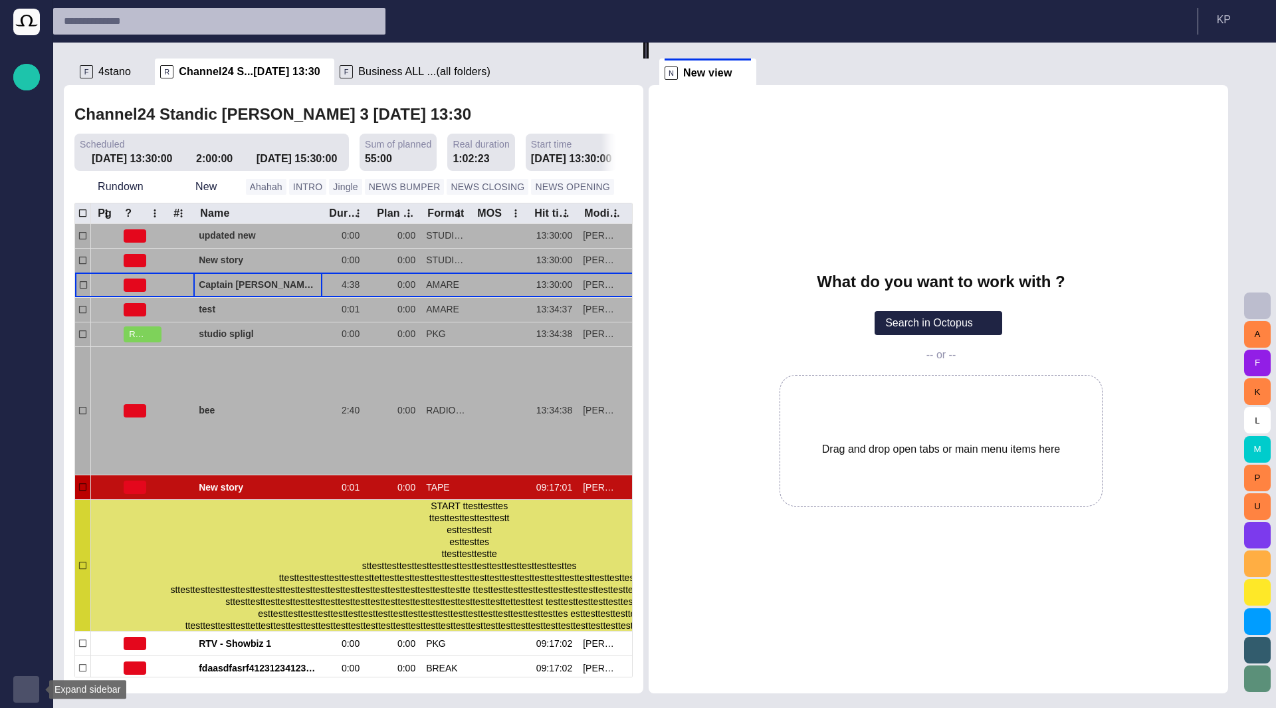
click at [26, 690] on span "button" at bounding box center [26, 689] width 11 height 11
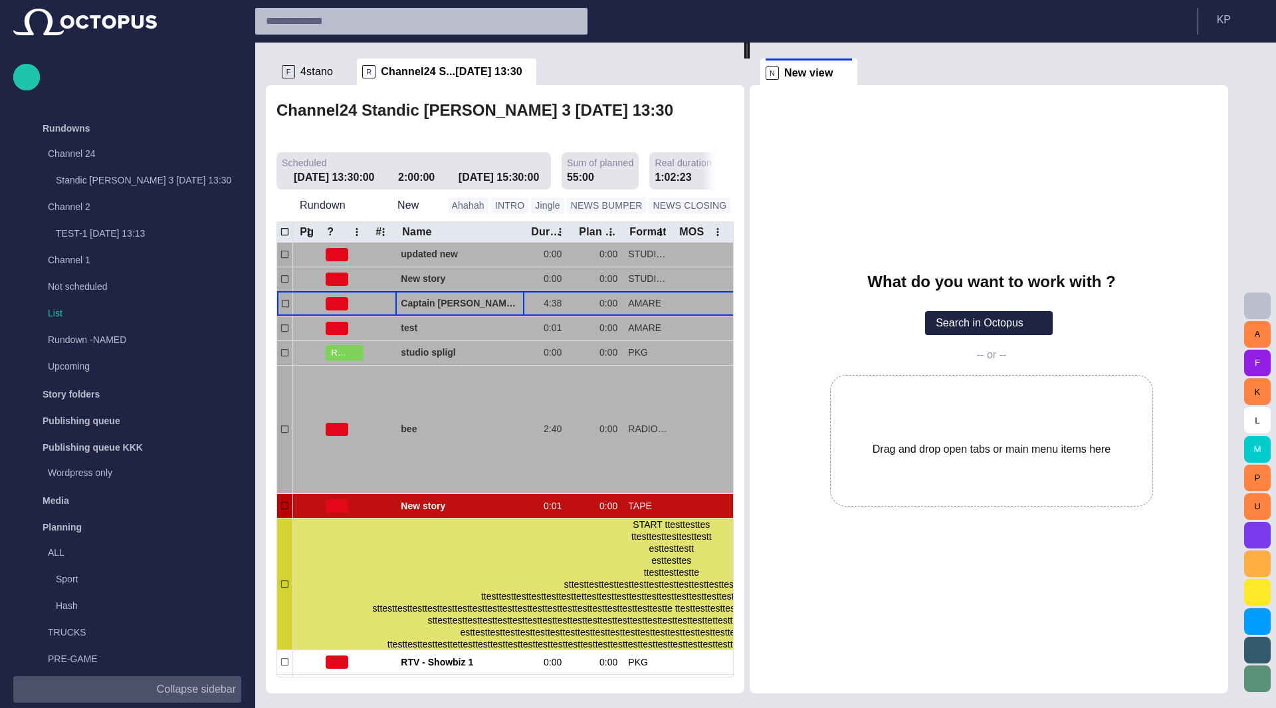
click at [27, 688] on button "Collapse sidebar" at bounding box center [127, 689] width 228 height 27
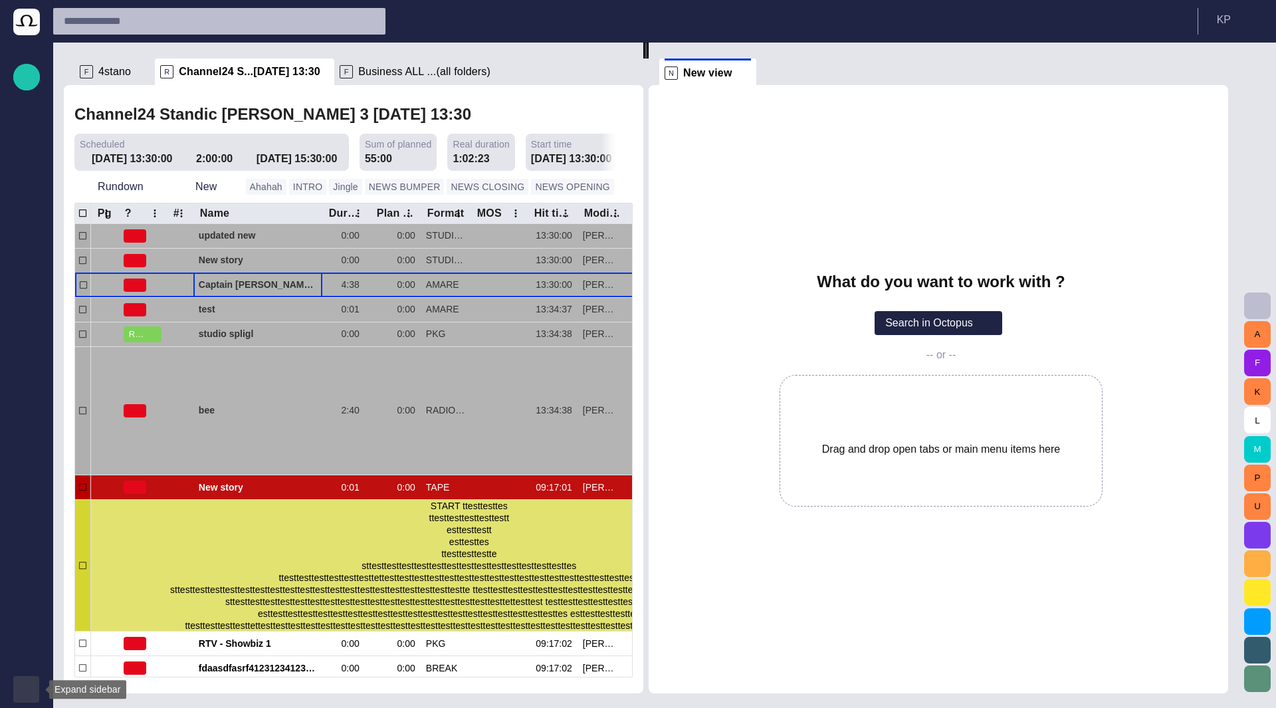
click at [27, 687] on span "button" at bounding box center [26, 689] width 11 height 11
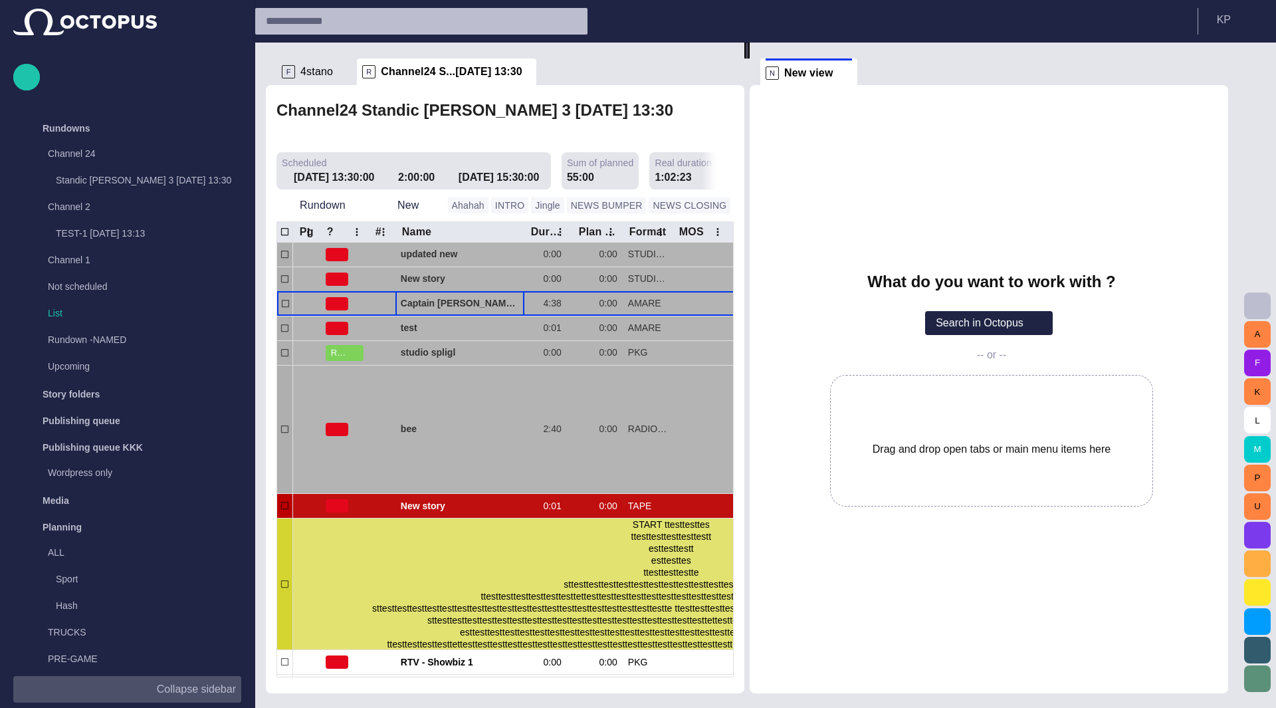
click at [170, 684] on p "Collapse sidebar" at bounding box center [196, 689] width 79 height 16
